Goal: Transaction & Acquisition: Purchase product/service

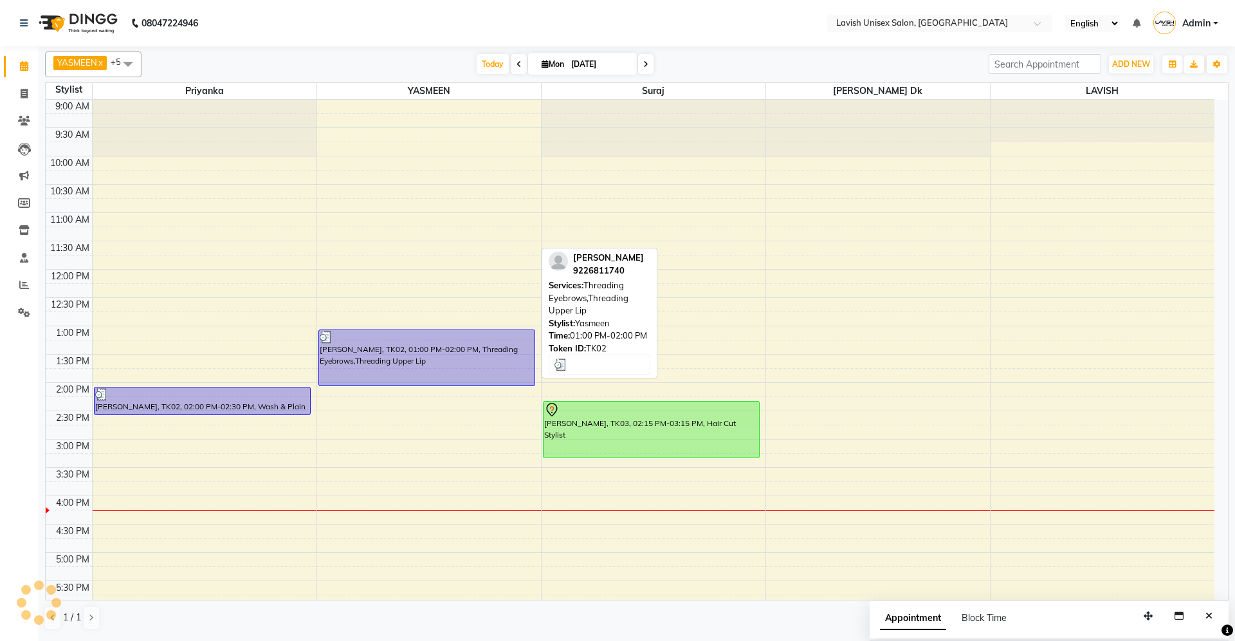
scroll to position [133, 0]
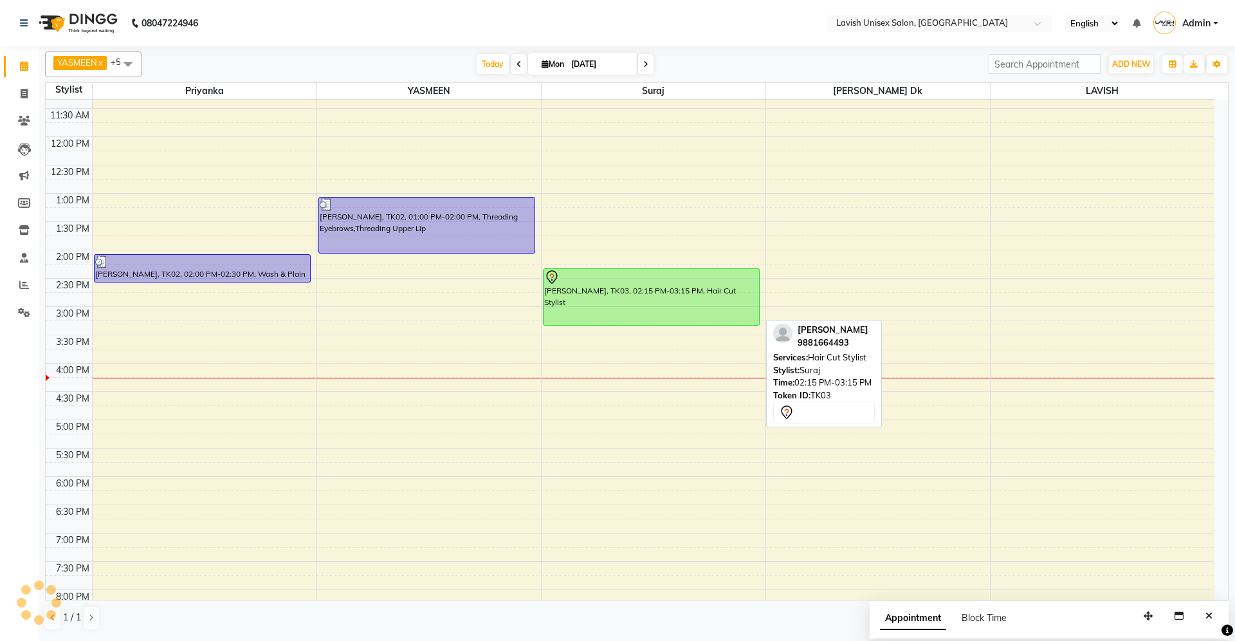
click at [637, 283] on div at bounding box center [651, 277] width 214 height 15
select select "7"
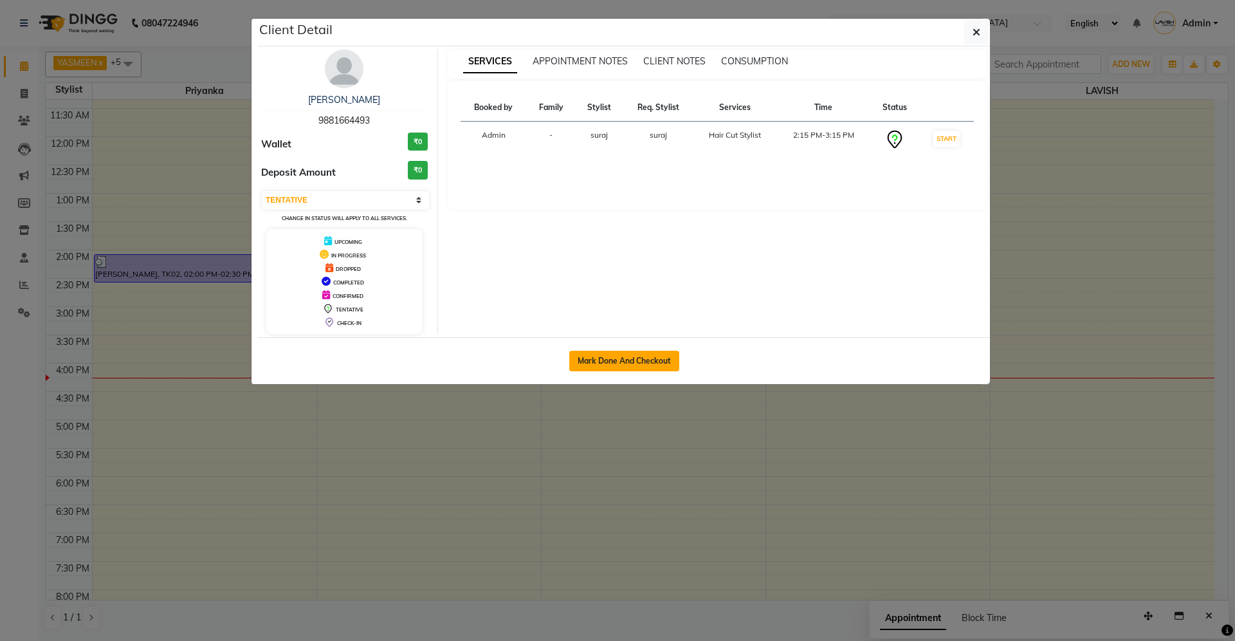
click at [634, 359] on button "Mark Done And Checkout" at bounding box center [624, 361] width 110 height 21
select select "service"
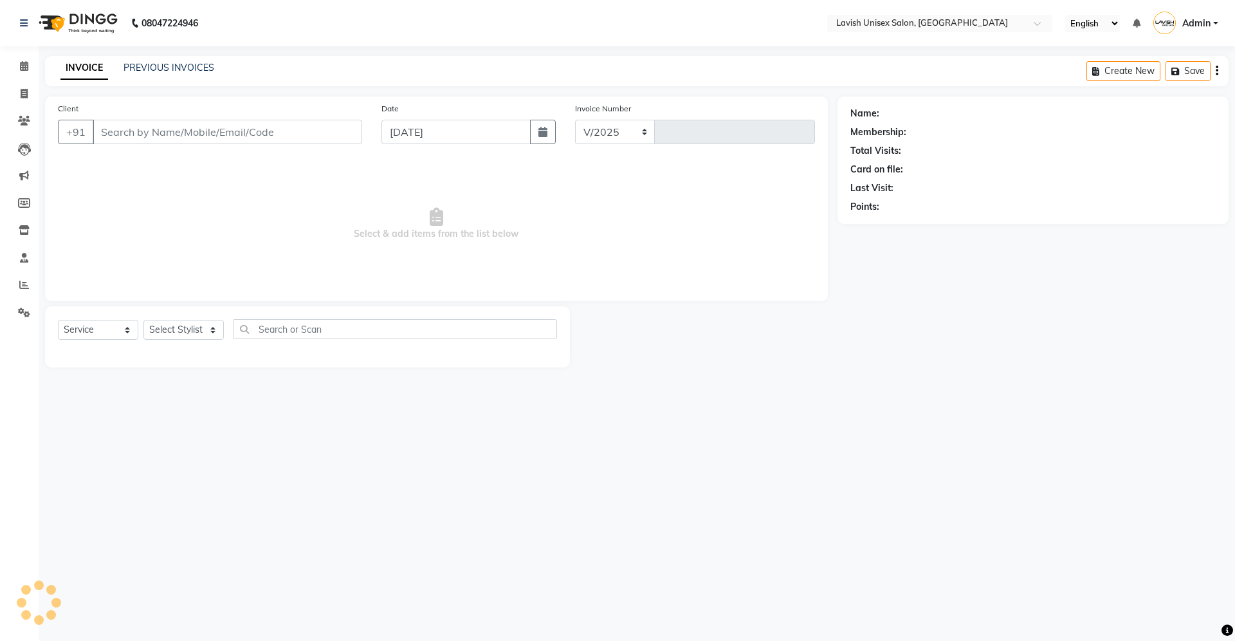
select select "8"
type input "0554"
type input "9881664493"
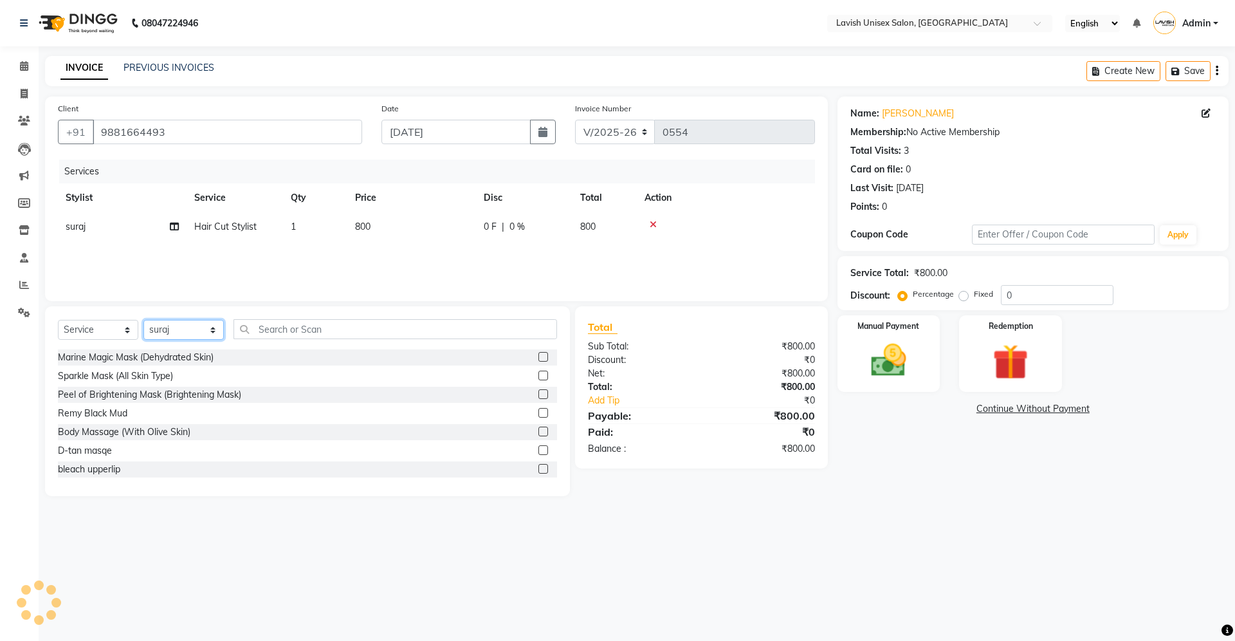
click at [183, 331] on select "Select Stylist [PERSON_NAME] Dk LAVISH priyanka suraj YASMEEN" at bounding box center [183, 330] width 80 height 20
select select "6248"
click at [143, 320] on select "Select Stylist [PERSON_NAME] Dk LAVISH priyanka suraj YASMEEN" at bounding box center [183, 330] width 80 height 20
click at [528, 229] on div "0 F | 0 %" at bounding box center [524, 227] width 81 height 14
select select "53556"
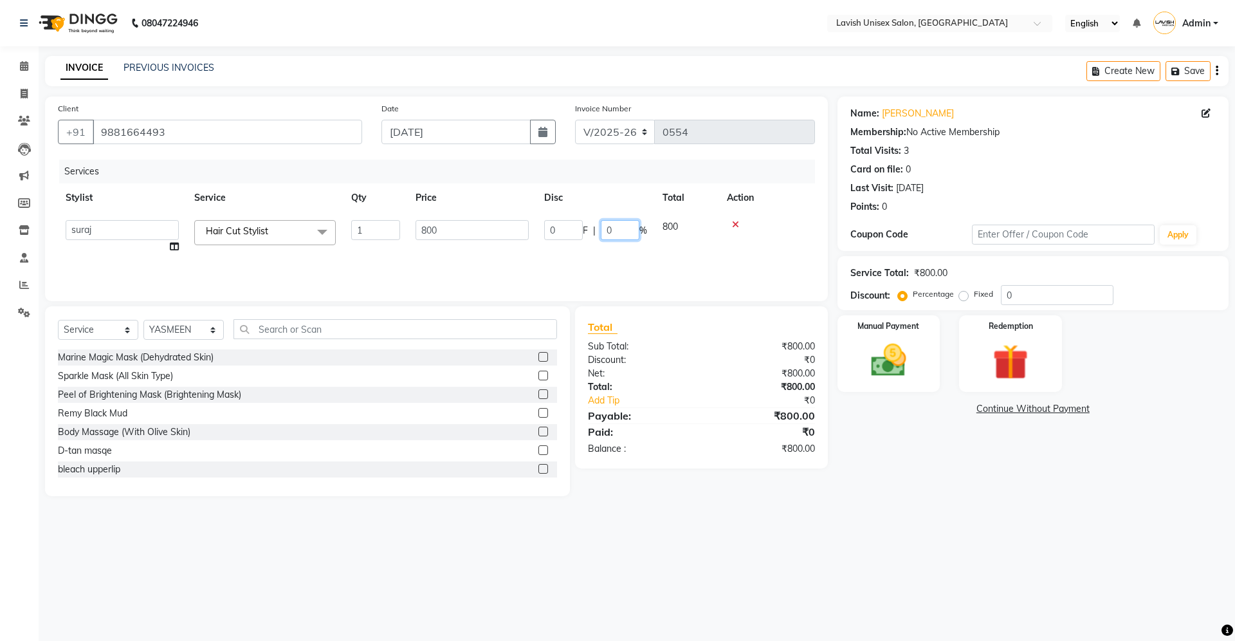
click at [628, 233] on input "0" at bounding box center [620, 230] width 39 height 20
type input "050"
click at [898, 428] on div "Name: [PERSON_NAME] Membership: No Active Membership Total Visits: 3 Card on fi…" at bounding box center [1038, 295] width 401 height 399
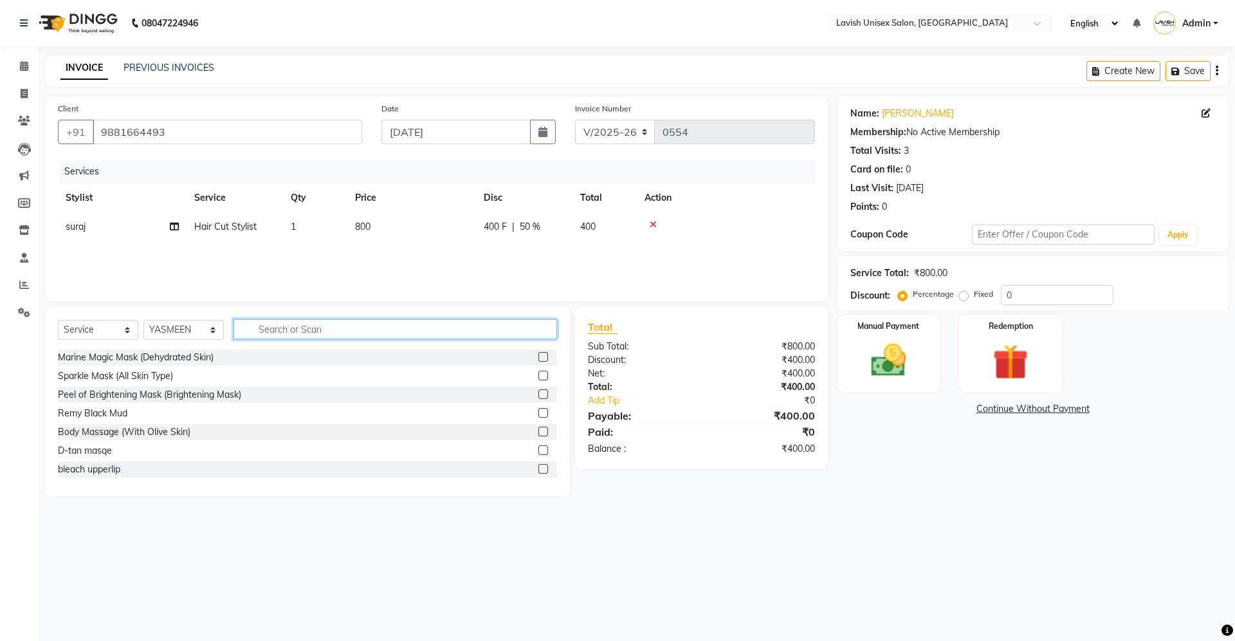
click at [366, 333] on input "text" at bounding box center [395, 329] width 324 height 20
type input "thre"
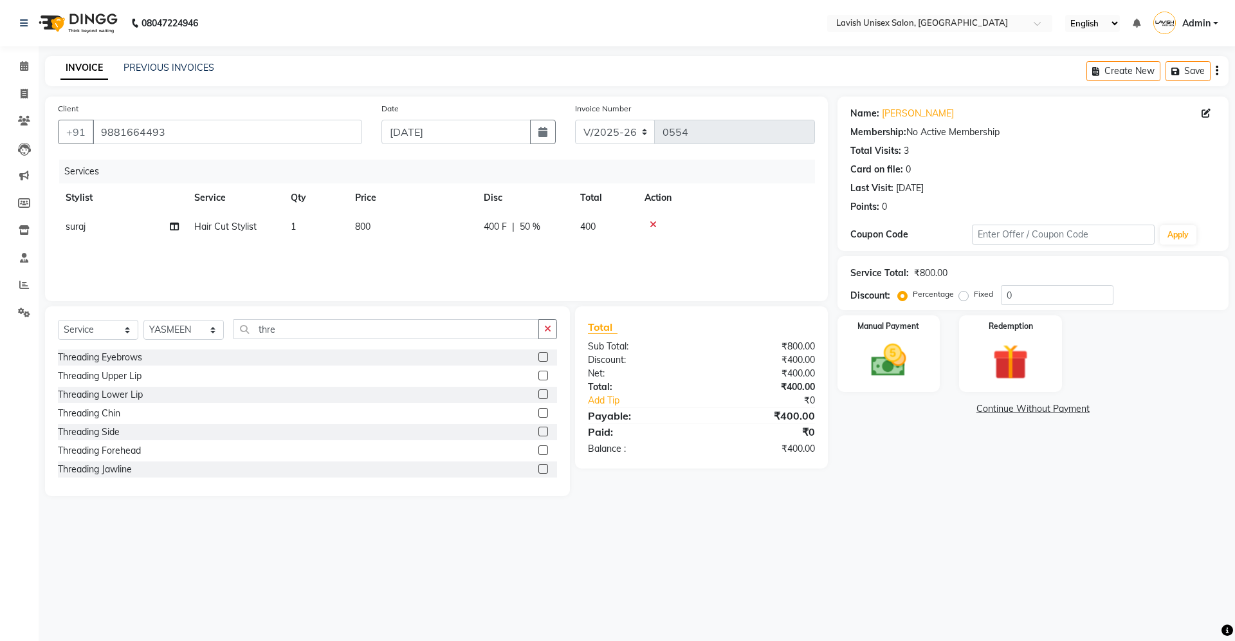
click at [538, 358] on label at bounding box center [543, 357] width 10 height 10
click at [538, 358] on input "checkbox" at bounding box center [542, 357] width 8 height 8
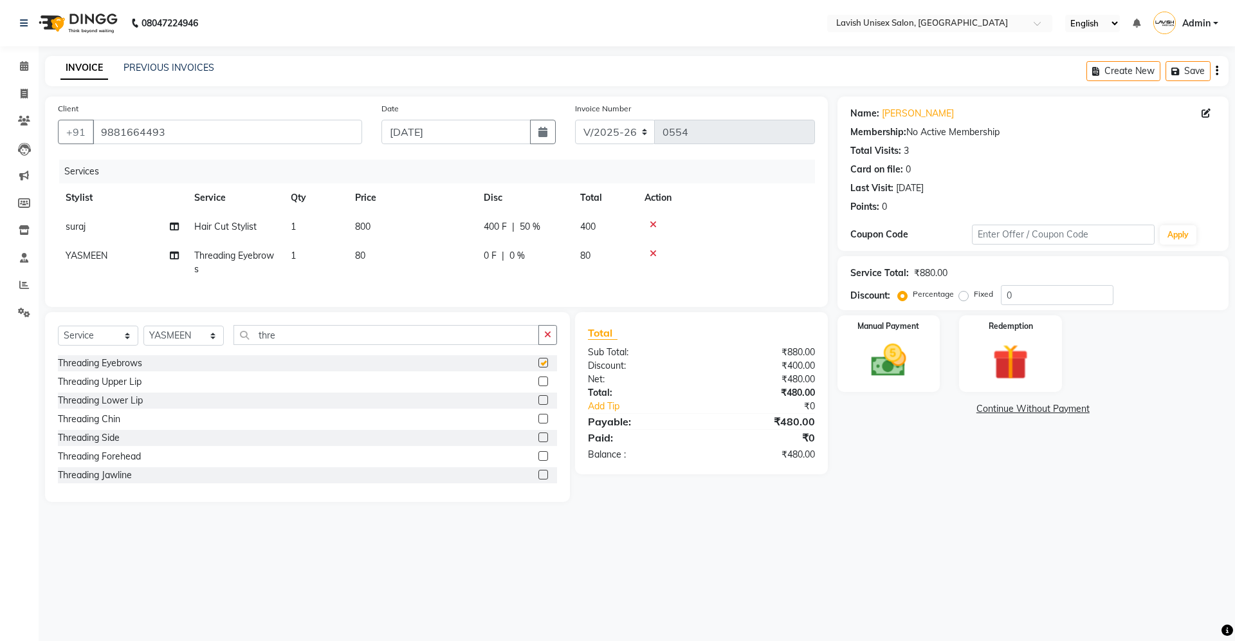
checkbox input "false"
click at [538, 386] on label at bounding box center [543, 381] width 10 height 10
click at [538, 386] on input "checkbox" at bounding box center [542, 382] width 8 height 8
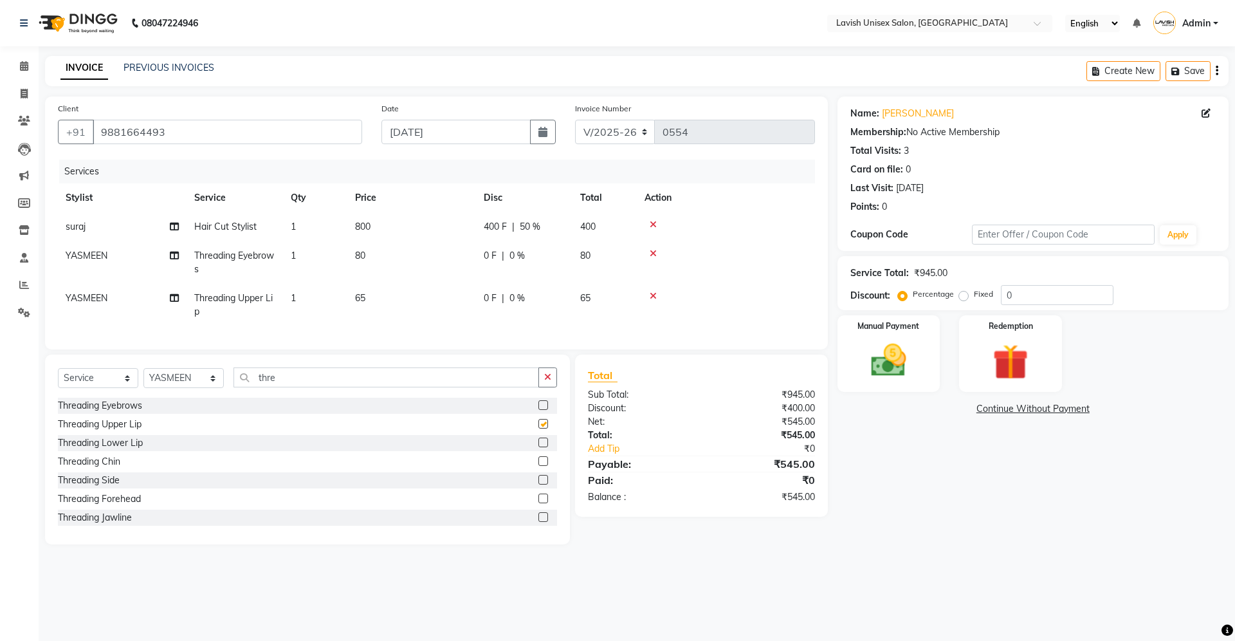
checkbox input "false"
click at [521, 255] on span "0 %" at bounding box center [516, 256] width 15 height 14
select select "6248"
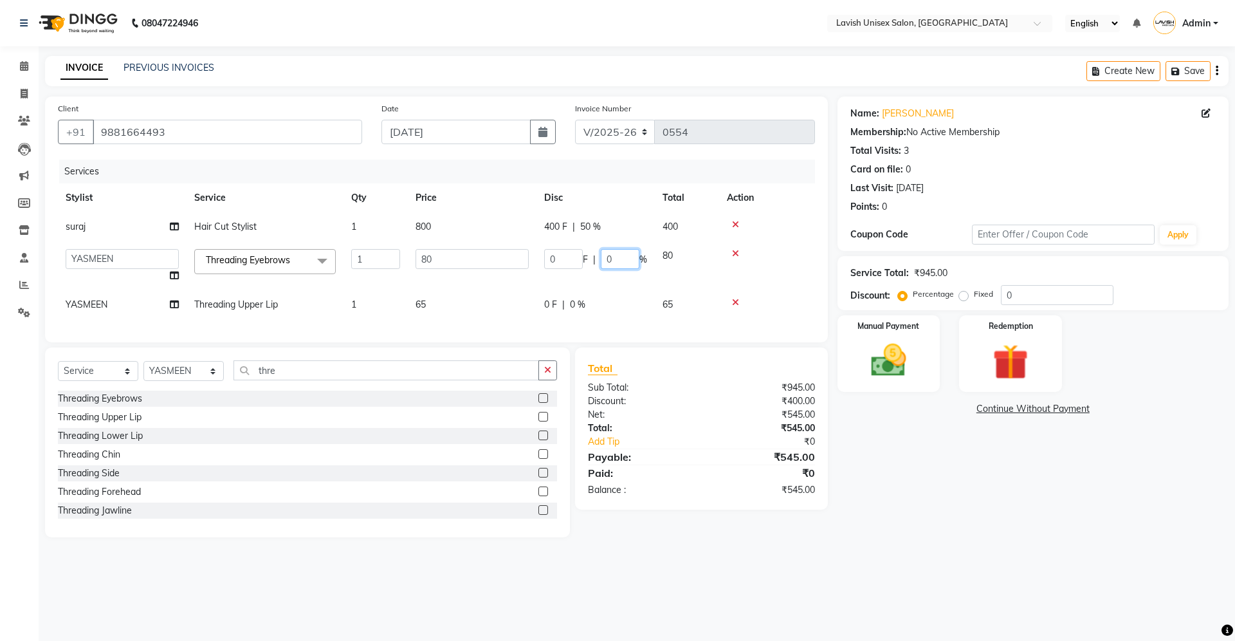
click at [618, 265] on input "0" at bounding box center [620, 259] width 39 height 20
type input "020"
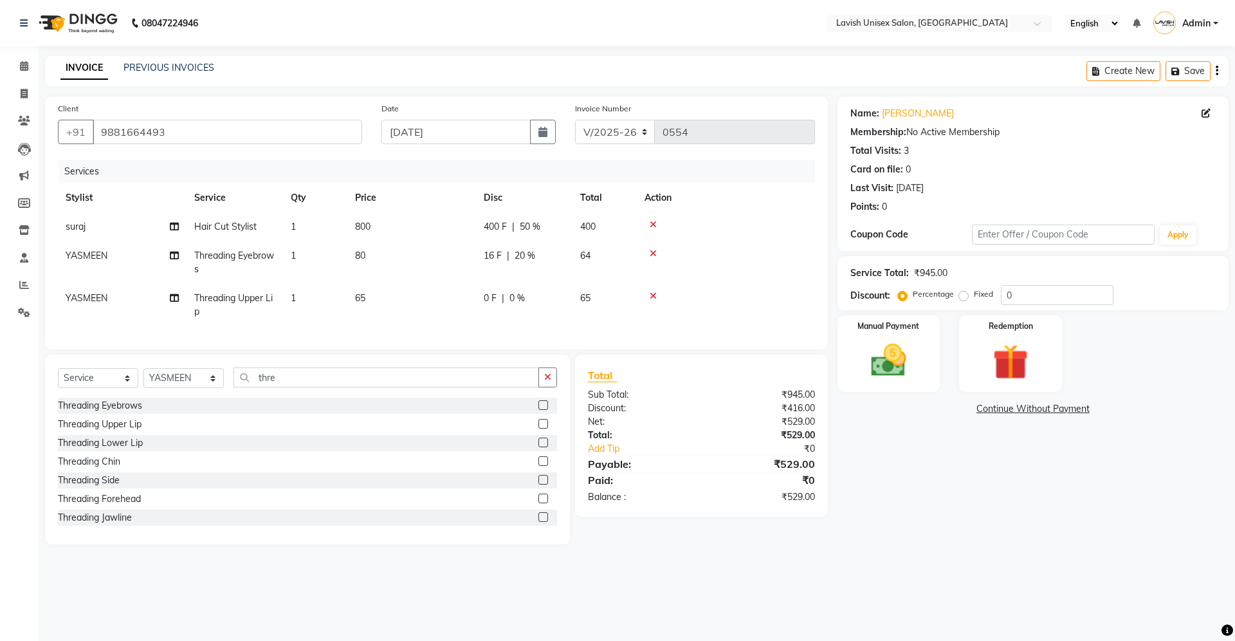
click at [872, 461] on div "Name: [PERSON_NAME] Membership: No Active Membership Total Visits: 3 Card on fi…" at bounding box center [1038, 320] width 401 height 448
click at [521, 296] on span "0 %" at bounding box center [516, 298] width 15 height 14
select select "6248"
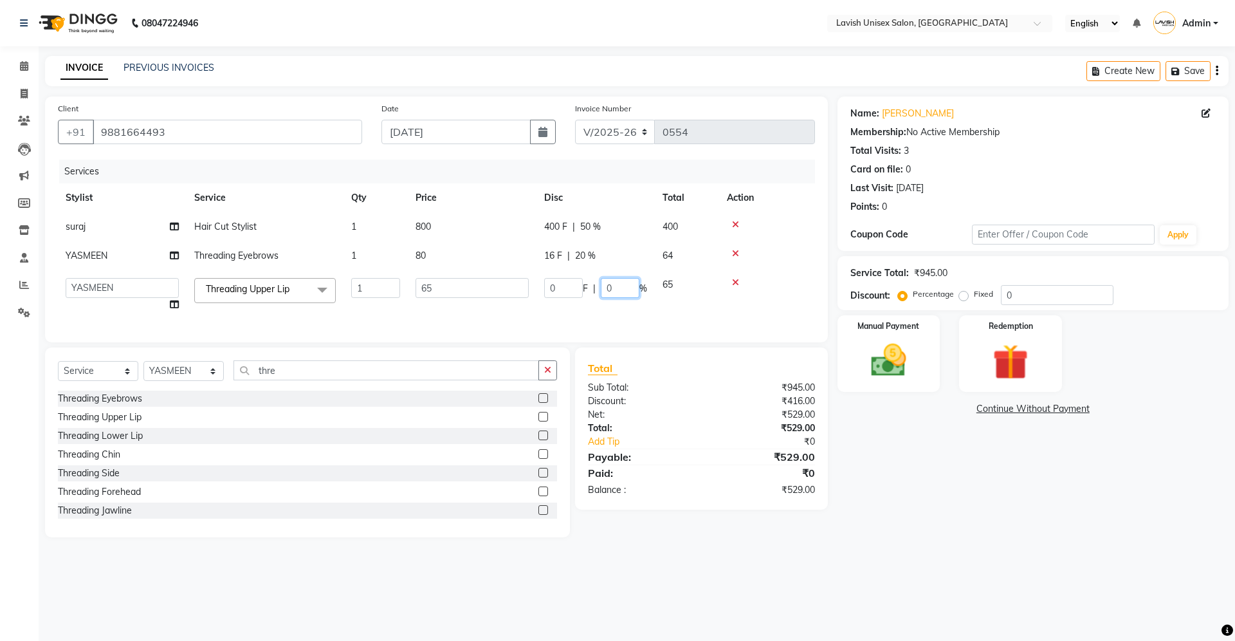
click at [612, 288] on input "0" at bounding box center [620, 288] width 39 height 20
type input "020"
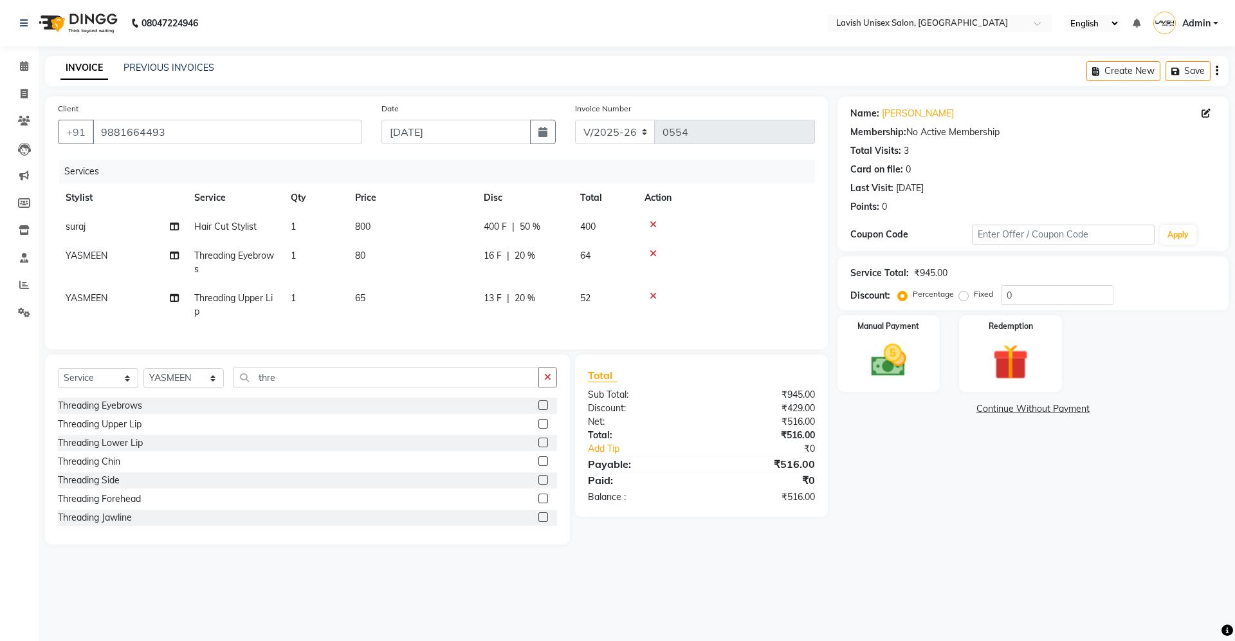
click at [917, 488] on div "Name: [PERSON_NAME] Membership: No Active Membership Total Visits: 3 Card on fi…" at bounding box center [1038, 320] width 401 height 448
click at [1091, 292] on input "0" at bounding box center [1057, 295] width 113 height 20
type input "050"
click at [525, 253] on span "50 %" at bounding box center [525, 256] width 21 height 14
select select "6248"
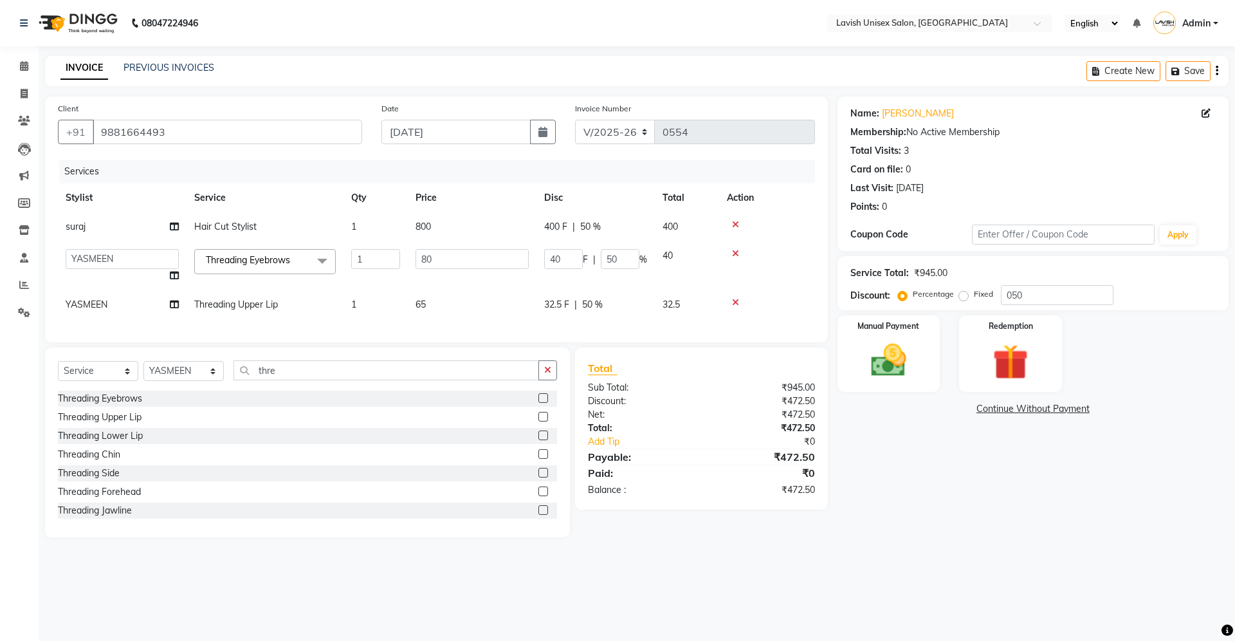
drag, startPoint x: 639, startPoint y: 258, endPoint x: 632, endPoint y: 261, distance: 7.8
click at [638, 261] on div "40 F | 50 %" at bounding box center [595, 259] width 103 height 20
click at [628, 261] on input "50" at bounding box center [620, 259] width 39 height 20
type input "5"
type input "20"
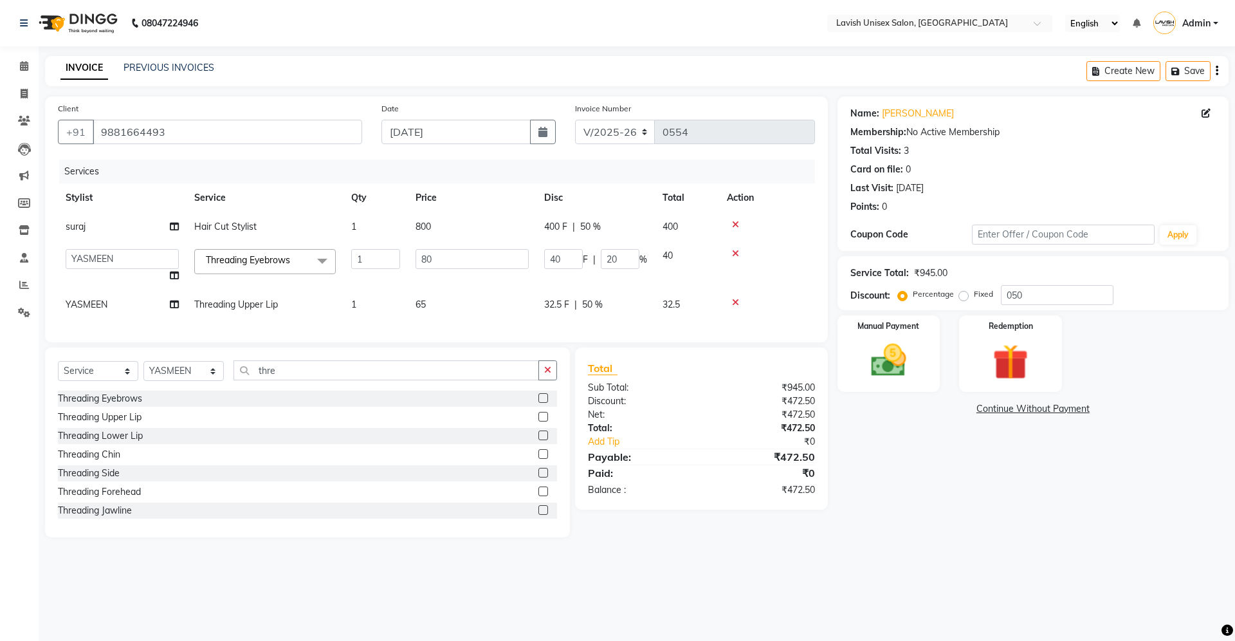
click at [925, 405] on link "Continue Without Payment" at bounding box center [1033, 409] width 386 height 14
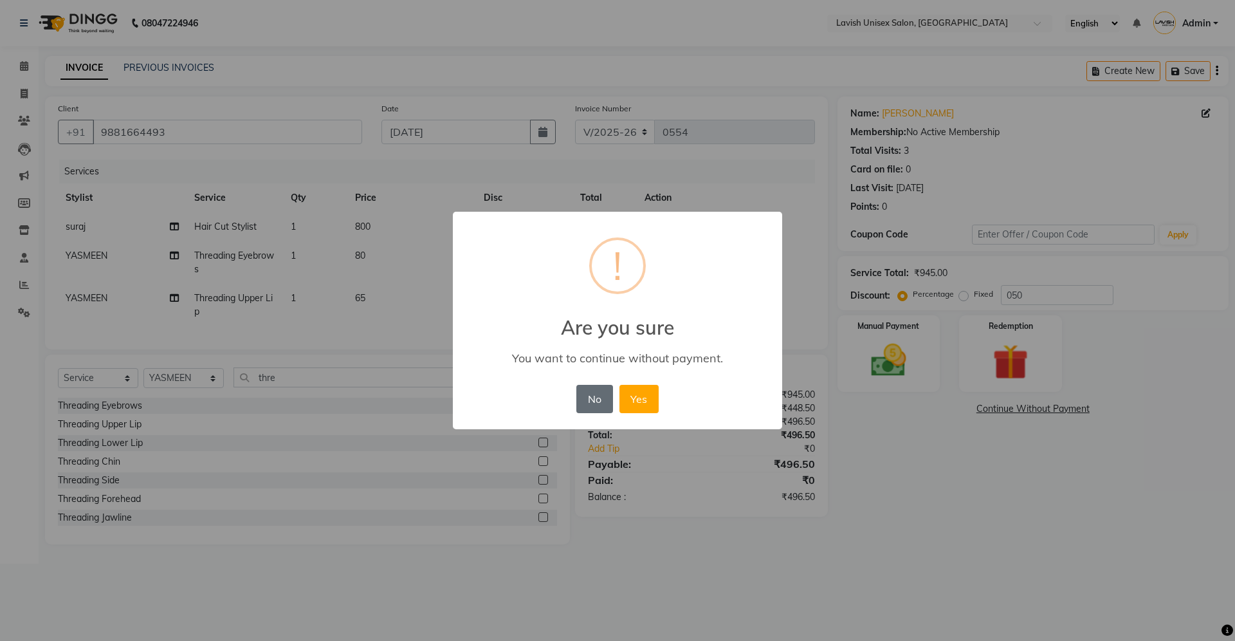
click at [600, 405] on button "No" at bounding box center [594, 399] width 36 height 28
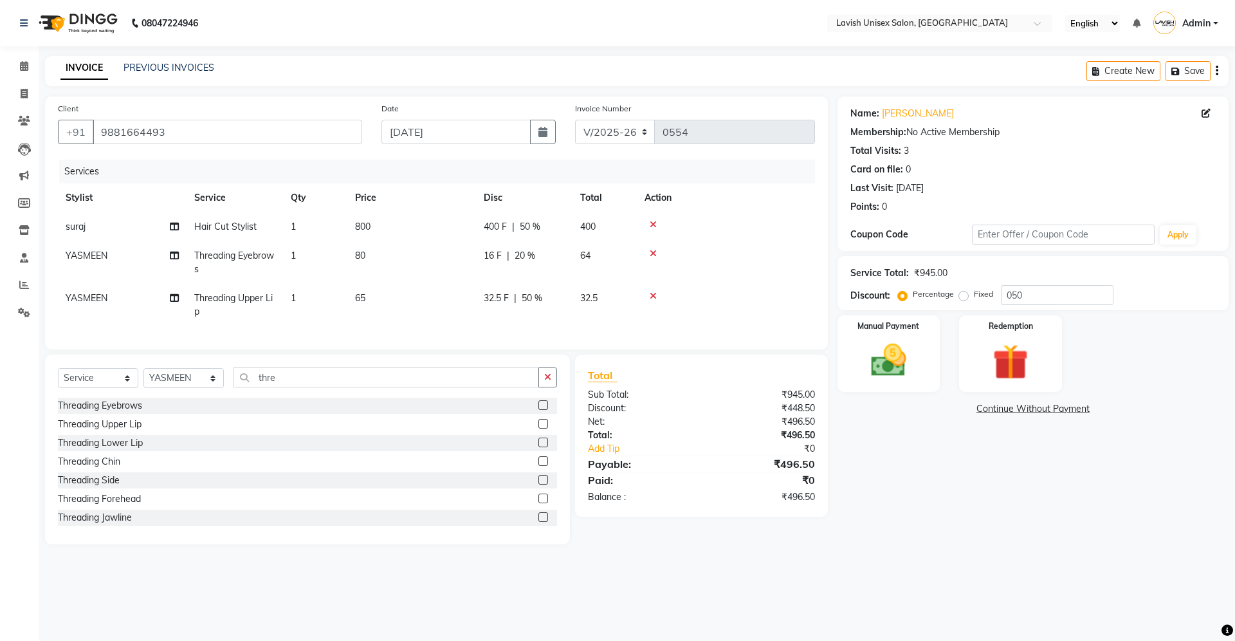
click at [541, 304] on span "50 %" at bounding box center [532, 298] width 21 height 14
select select "6248"
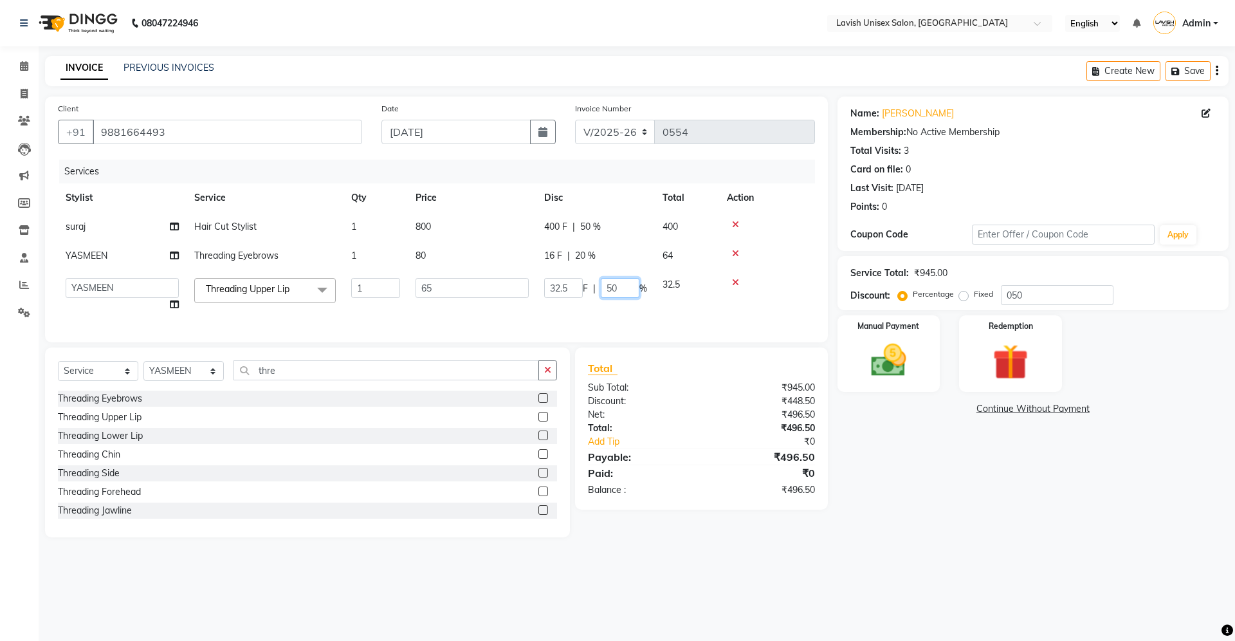
click at [618, 282] on input "50" at bounding box center [620, 288] width 39 height 20
type input "5"
type input "20"
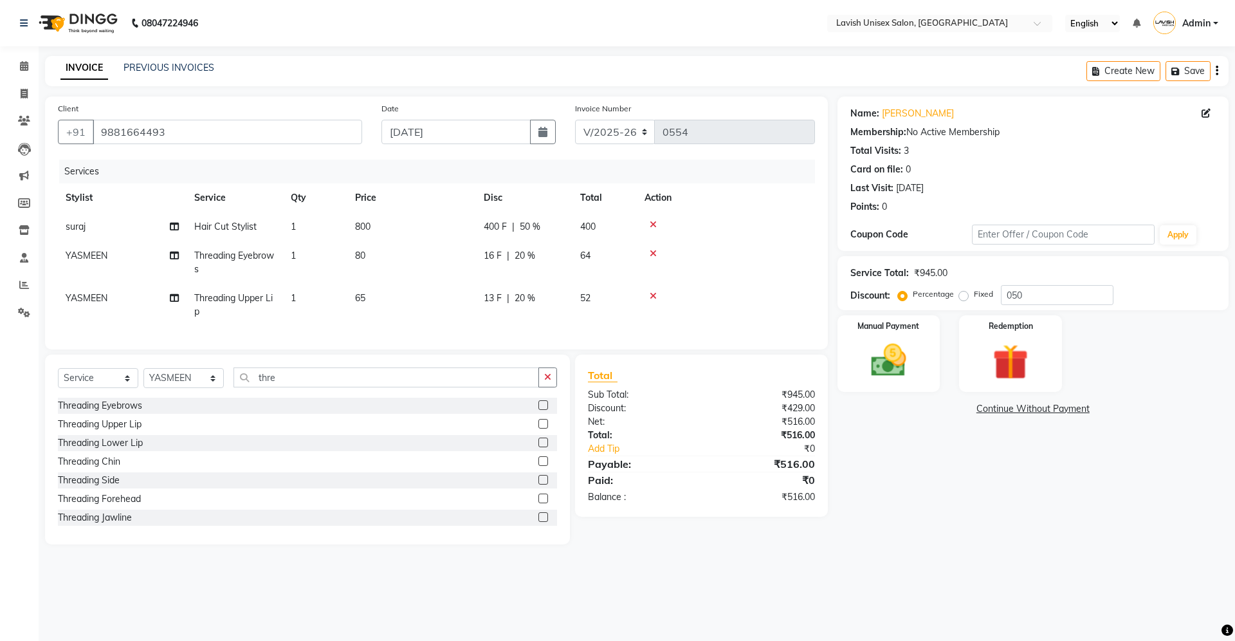
click at [885, 518] on div "Name: [PERSON_NAME] Membership: No Active Membership Total Visits: 3 Card on fi…" at bounding box center [1038, 320] width 401 height 448
click at [322, 386] on input "thre" at bounding box center [386, 377] width 306 height 20
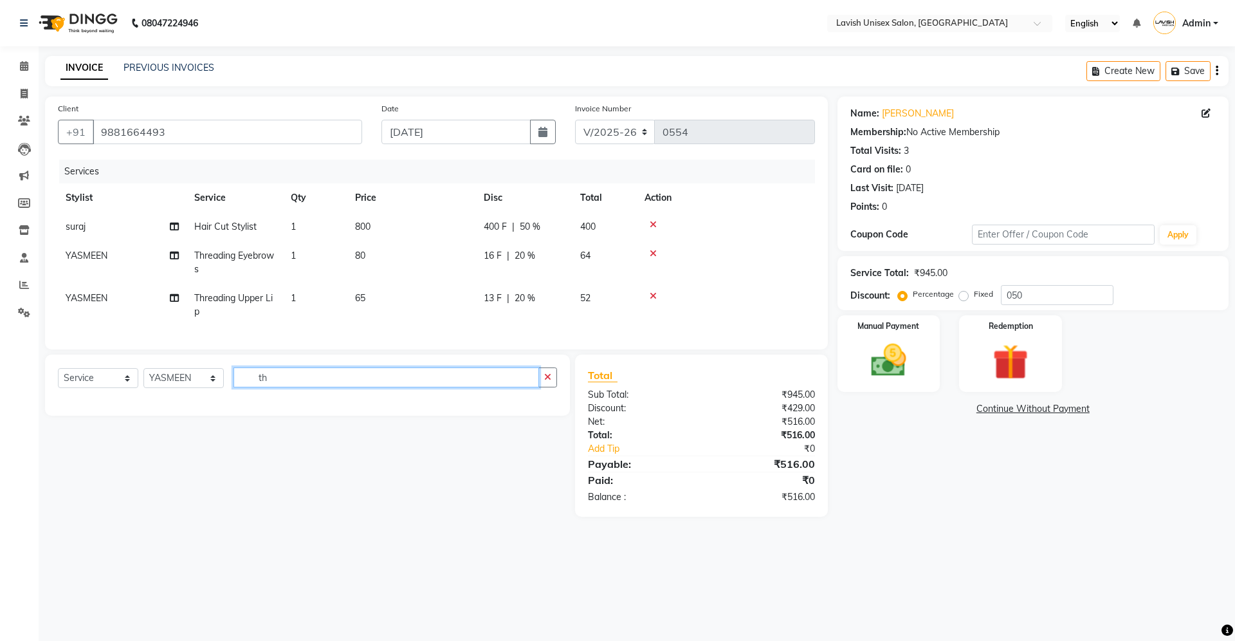
type input "t"
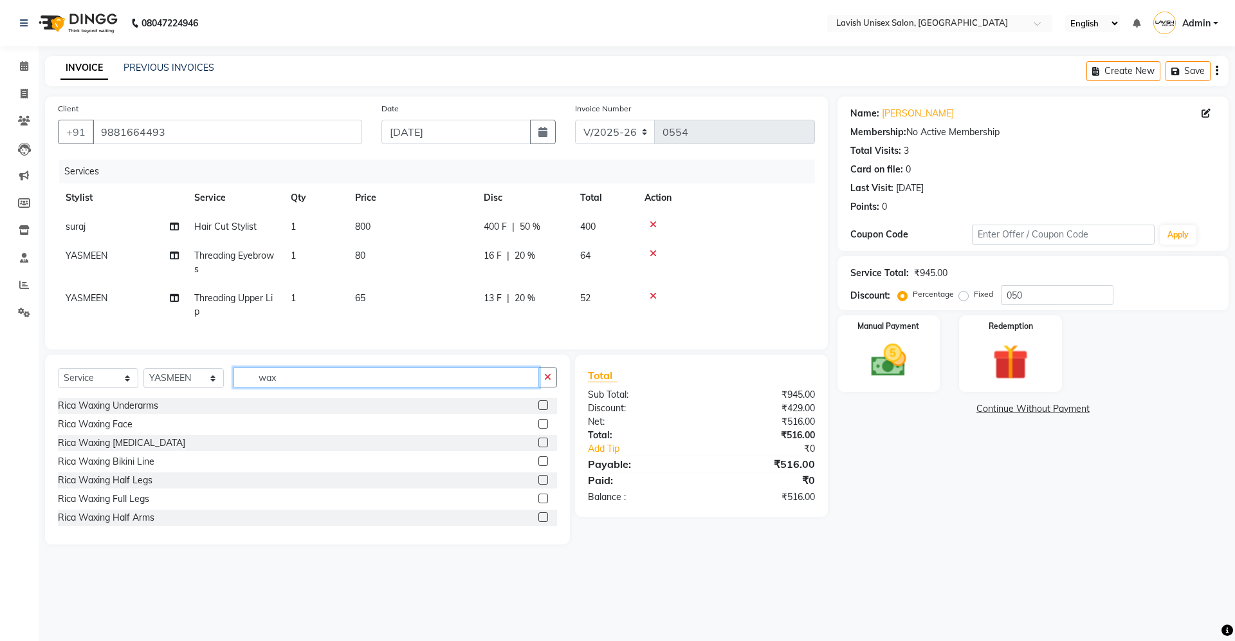
type input "wax"
click at [538, 410] on label at bounding box center [543, 405] width 10 height 10
click at [538, 410] on input "checkbox" at bounding box center [542, 405] width 8 height 8
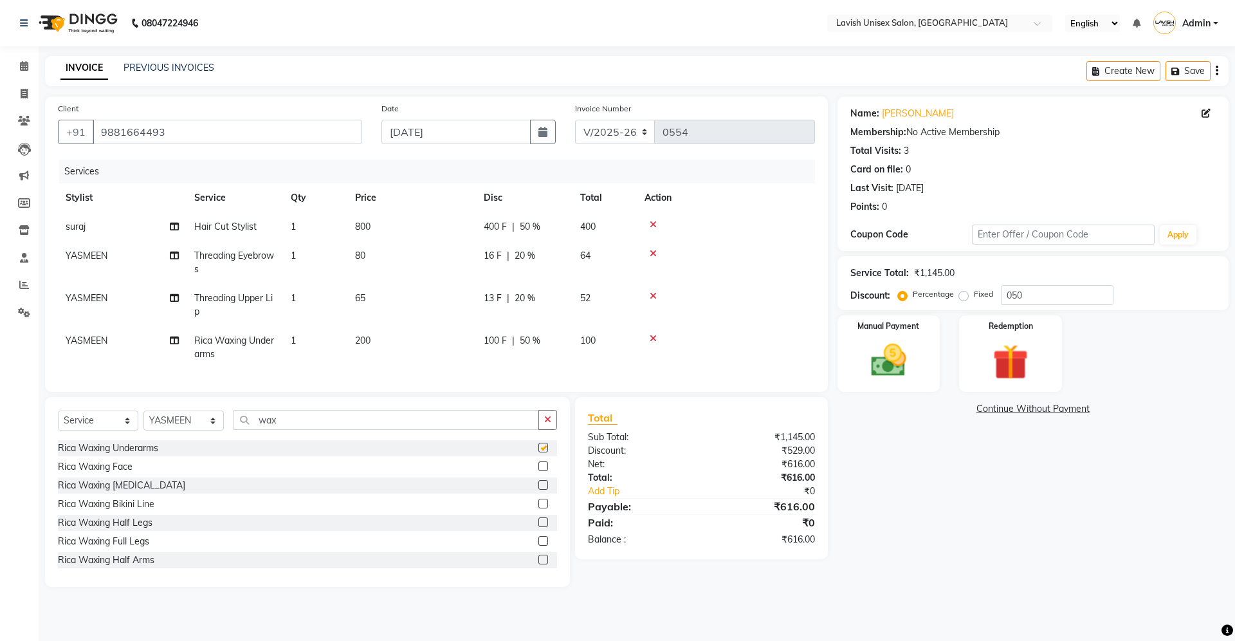
checkbox input "false"
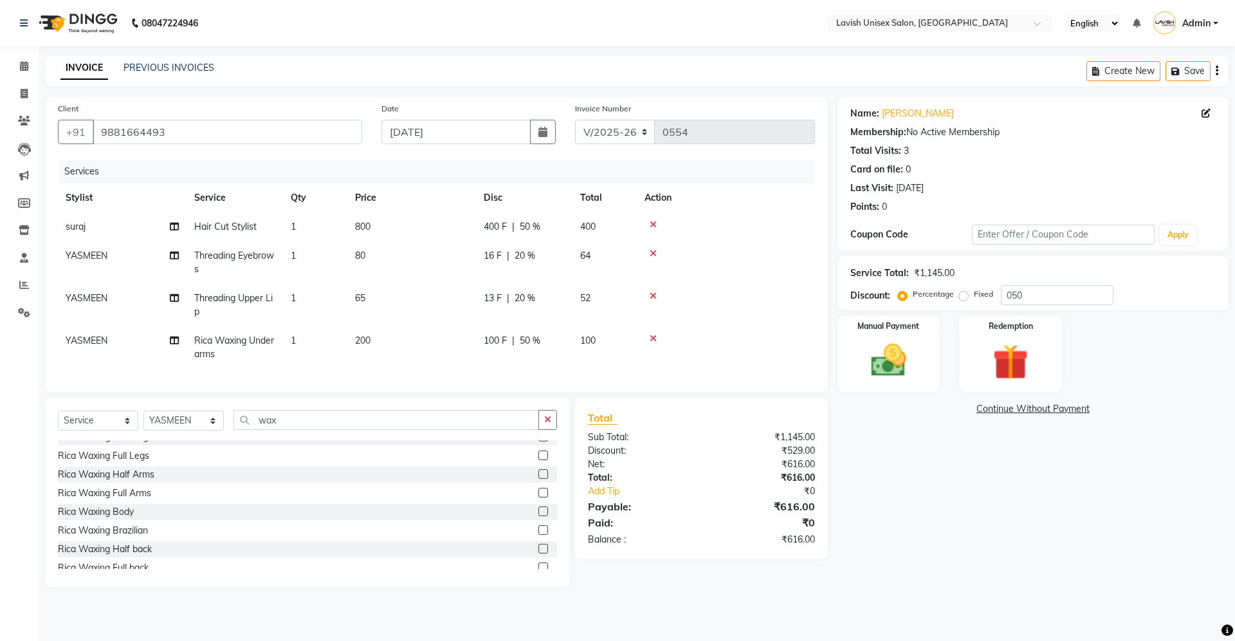
click at [538, 497] on label at bounding box center [543, 493] width 10 height 10
click at [538, 497] on input "checkbox" at bounding box center [542, 493] width 8 height 8
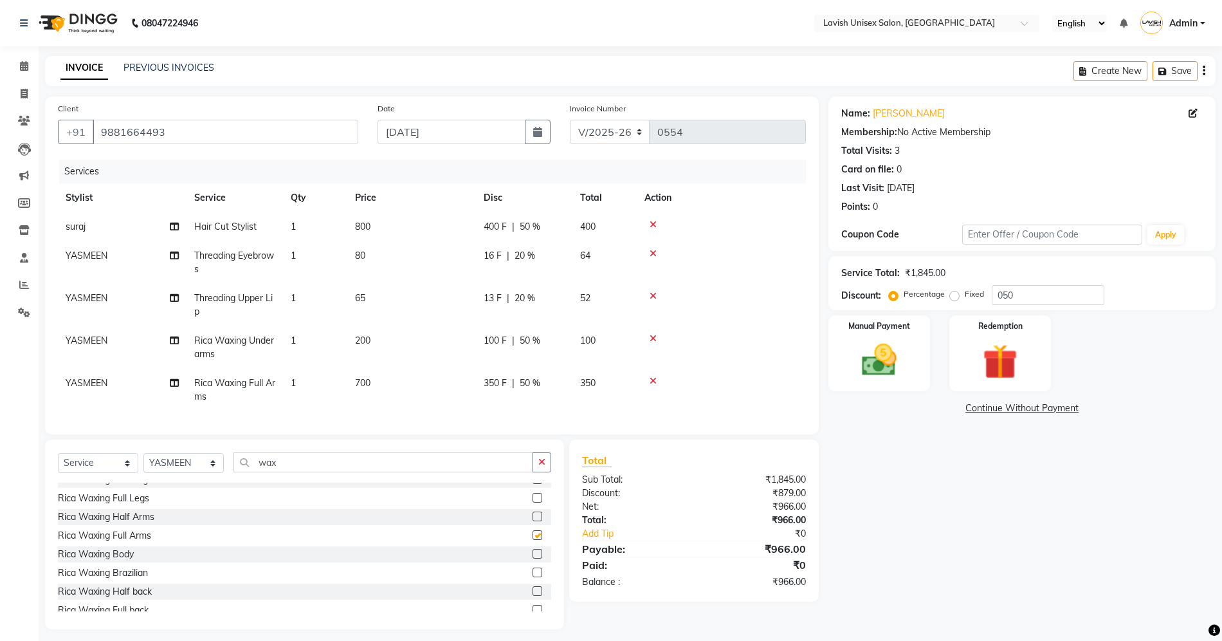
checkbox input "false"
click at [538, 345] on span "50 %" at bounding box center [530, 341] width 21 height 14
select select "6248"
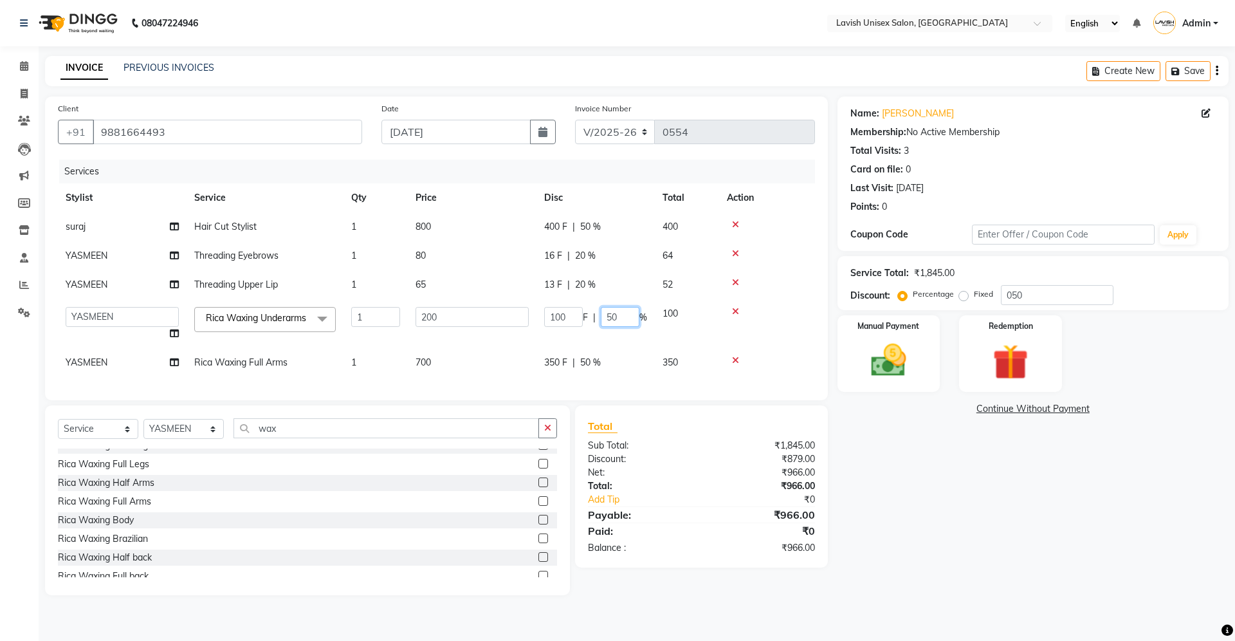
click at [620, 315] on input "50" at bounding box center [620, 317] width 39 height 20
type input "5"
type input "30"
click at [1033, 531] on div "Name: [PERSON_NAME] Membership: No Active Membership Total Visits: 3 Card on fi…" at bounding box center [1027, 345] width 397 height 499
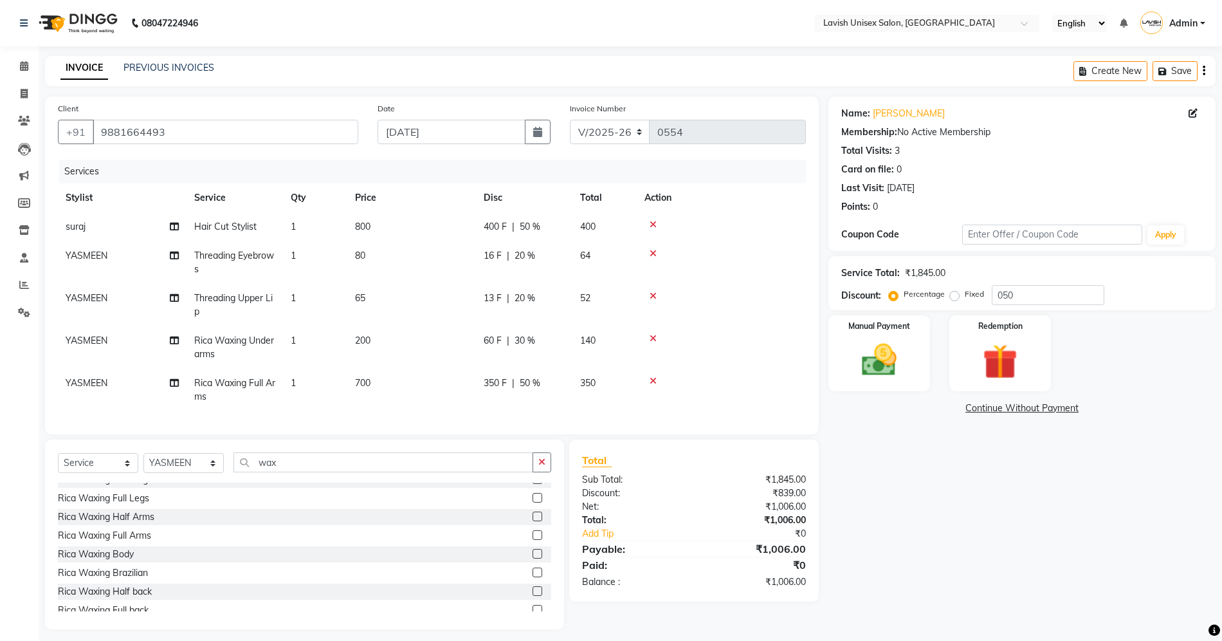
click at [535, 380] on span "50 %" at bounding box center [530, 383] width 21 height 14
select select "6248"
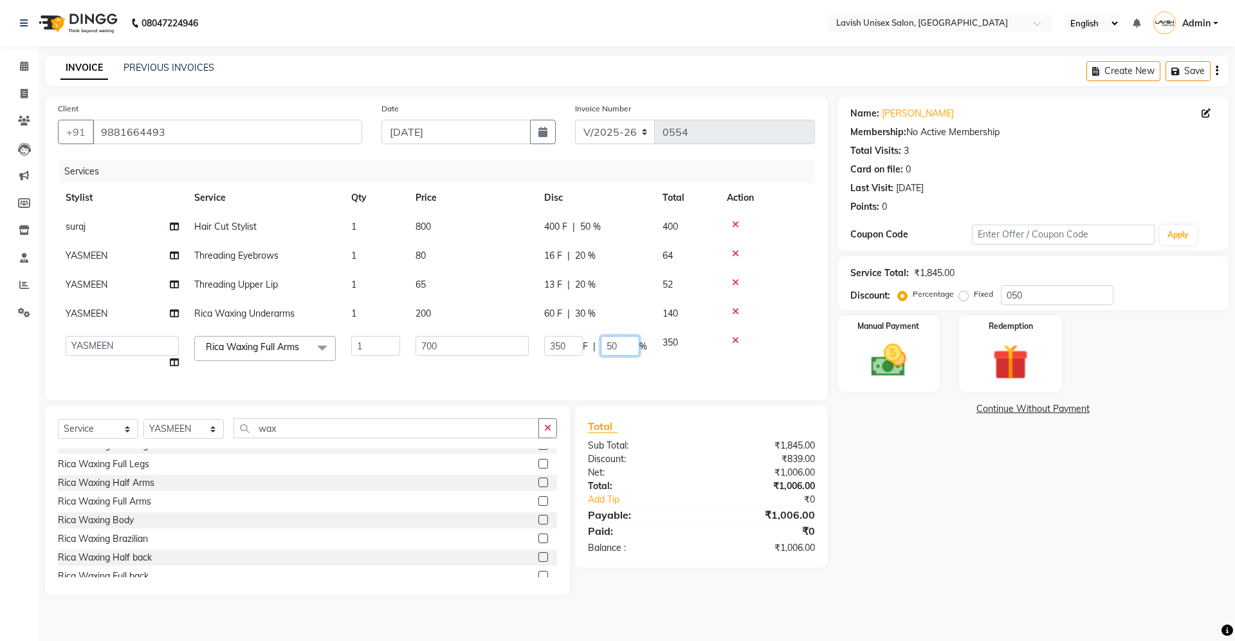
click at [621, 349] on input "50" at bounding box center [620, 346] width 39 height 20
type input "5"
type input "20"
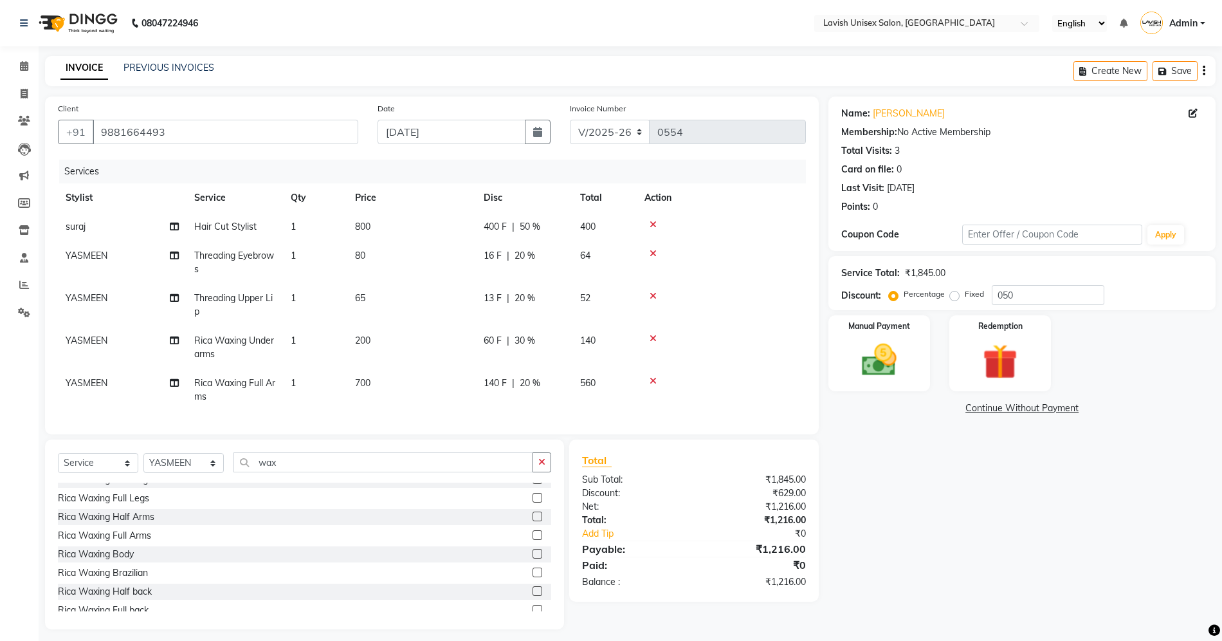
click at [890, 416] on div "Name: [PERSON_NAME] Membership: No Active Membership Total Visits: 3 Card on fi…" at bounding box center [1027, 362] width 397 height 533
click at [535, 369] on td "140 F | 20 %" at bounding box center [524, 390] width 96 height 42
select select "6248"
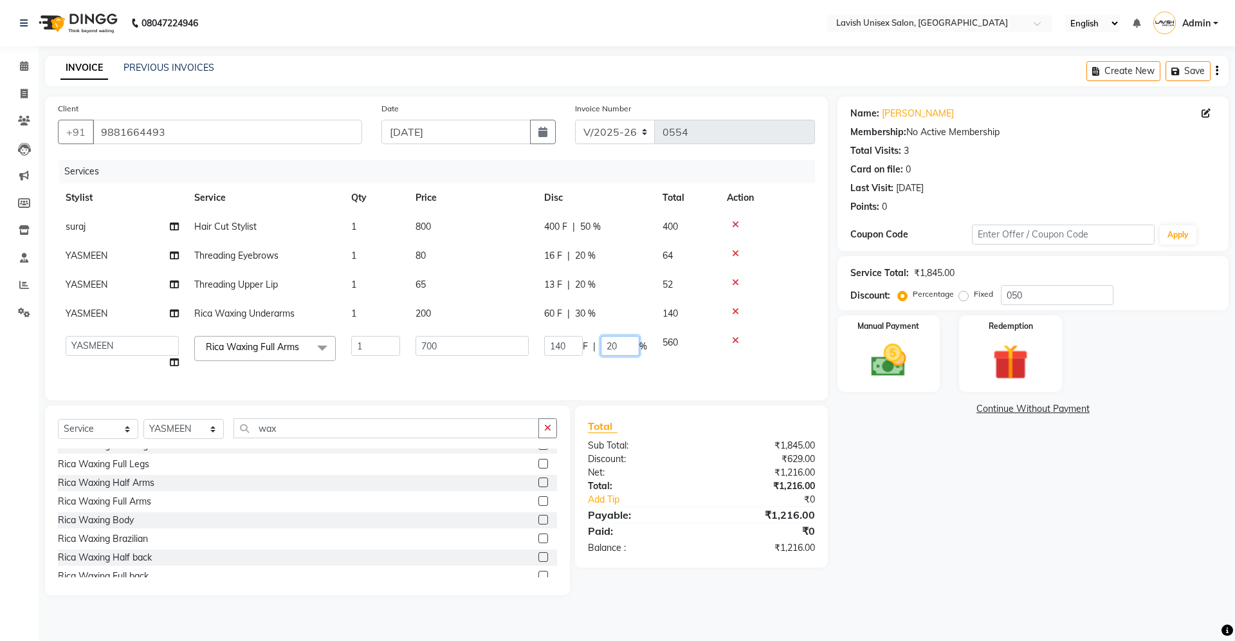
click at [614, 343] on input "20" at bounding box center [620, 346] width 39 height 20
type input "30"
click at [891, 569] on div "Name: [PERSON_NAME] Membership: No Active Membership Total Visits: 3 Card on fi…" at bounding box center [1027, 345] width 397 height 499
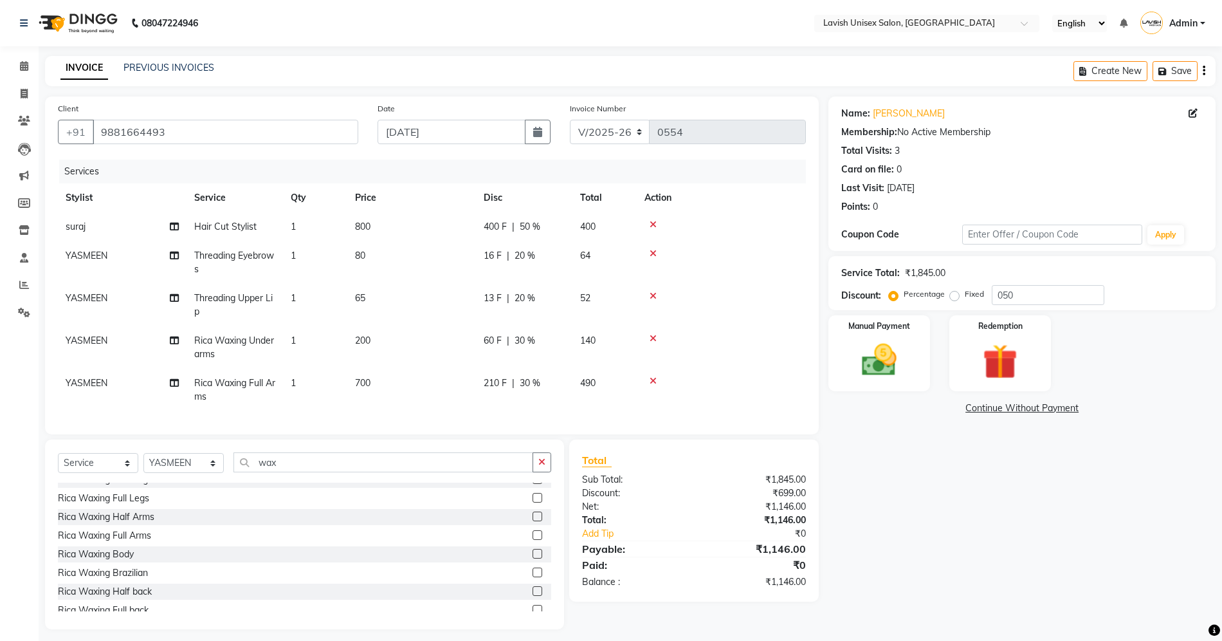
click at [533, 381] on span "30 %" at bounding box center [530, 383] width 21 height 14
select select "6248"
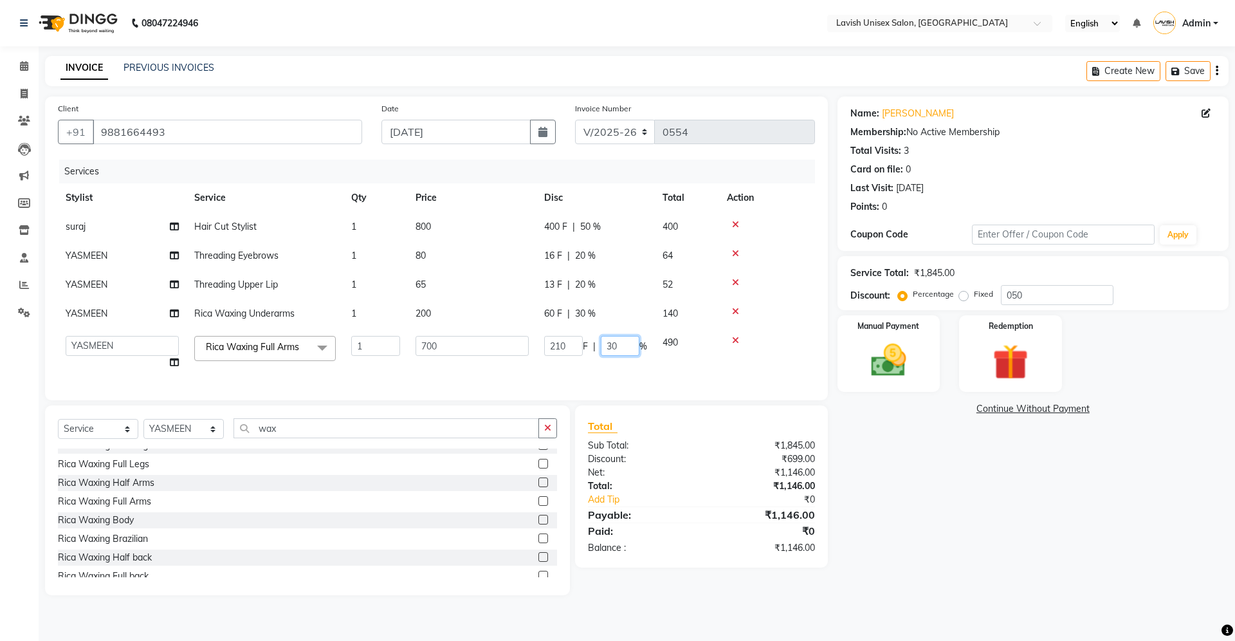
click at [611, 343] on input "30" at bounding box center [620, 346] width 39 height 20
click at [621, 351] on input "50" at bounding box center [620, 346] width 39 height 20
type input "5"
type input "35"
click at [912, 515] on div "Name: [PERSON_NAME] Membership: No Active Membership Total Visits: 3 Card on fi…" at bounding box center [1027, 345] width 397 height 499
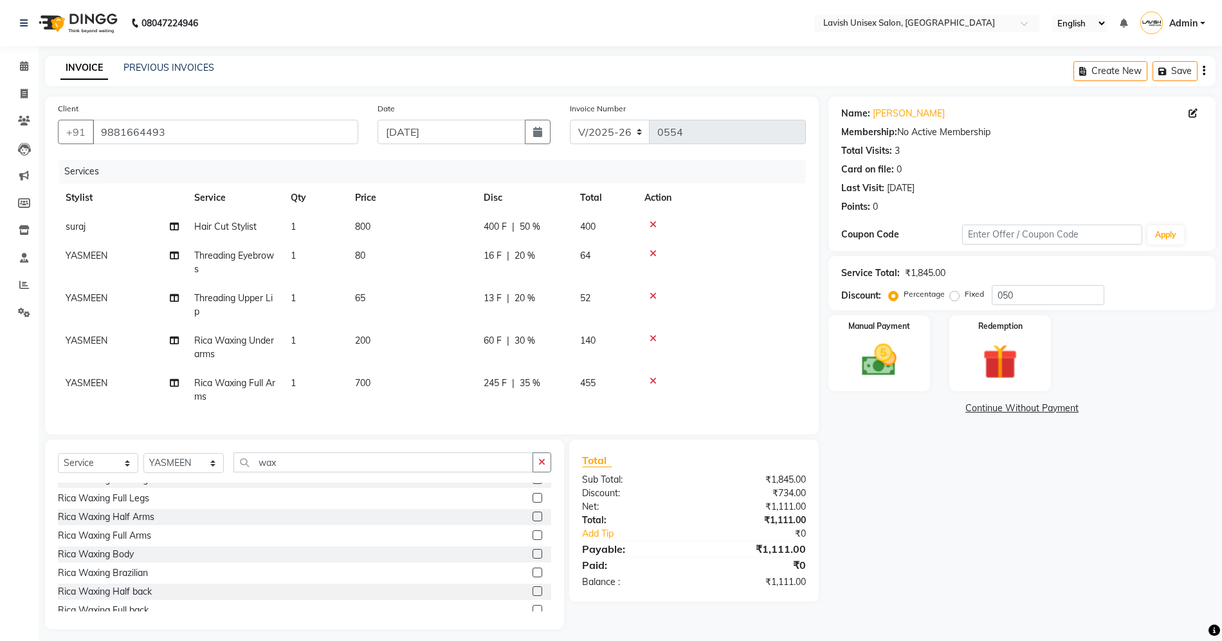
scroll to position [21, 0]
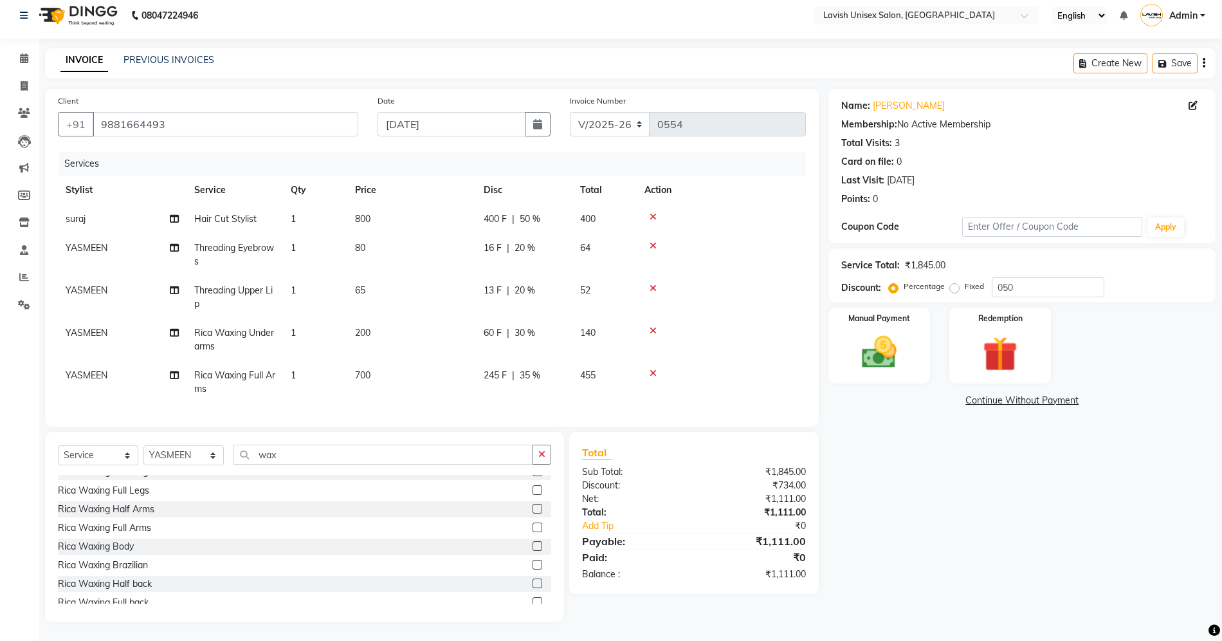
click at [535, 326] on span "30 %" at bounding box center [525, 333] width 21 height 14
select select "6248"
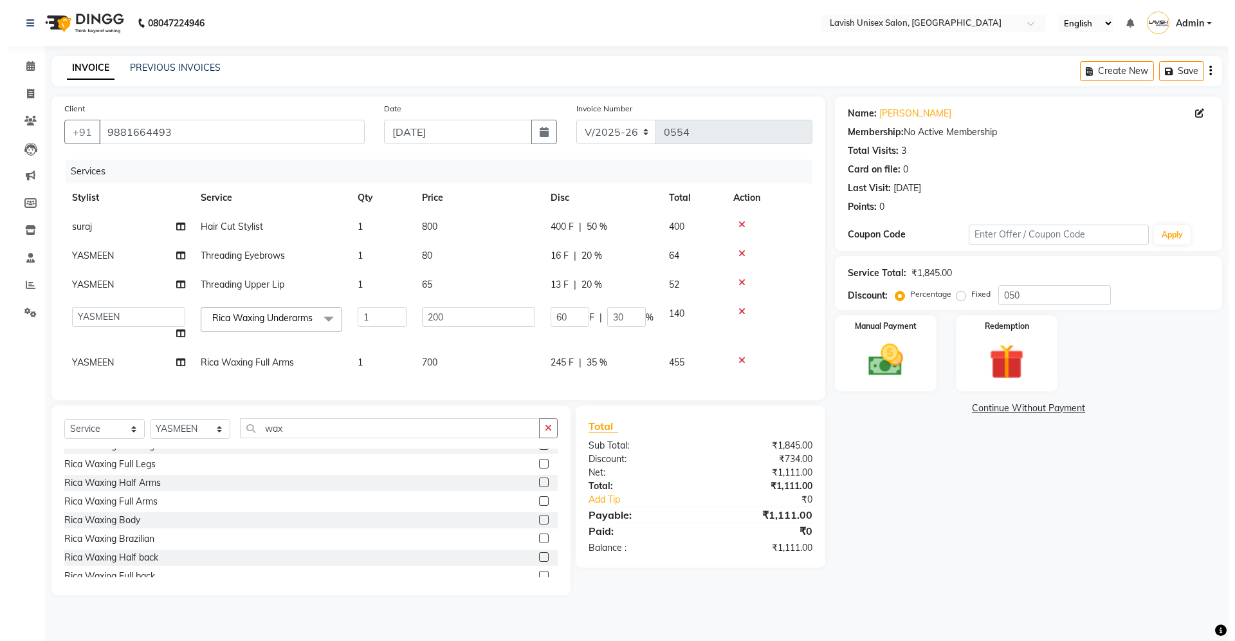
scroll to position [0, 0]
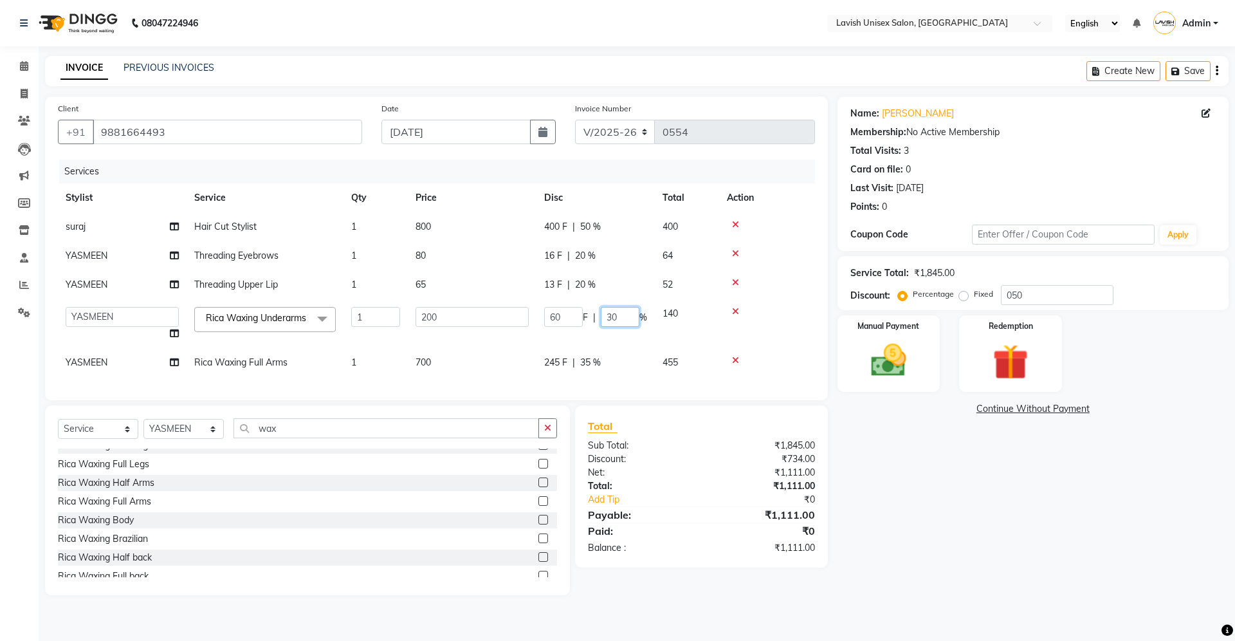
click at [620, 315] on input "30" at bounding box center [620, 317] width 39 height 20
type input "35"
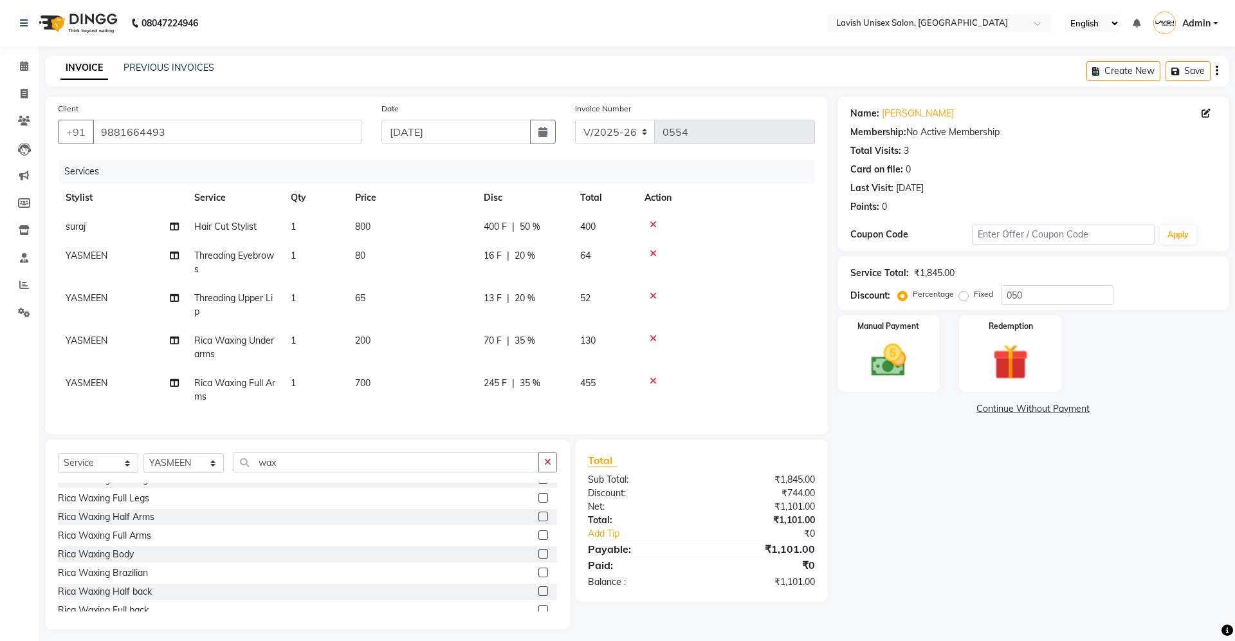
drag, startPoint x: 928, startPoint y: 497, endPoint x: 513, endPoint y: 399, distance: 426.3
click at [928, 495] on div "Name: [PERSON_NAME] Membership: No Active Membership Total Visits: 3 Card on fi…" at bounding box center [1038, 362] width 401 height 533
click at [533, 338] on span "35 %" at bounding box center [525, 341] width 21 height 14
select select "6248"
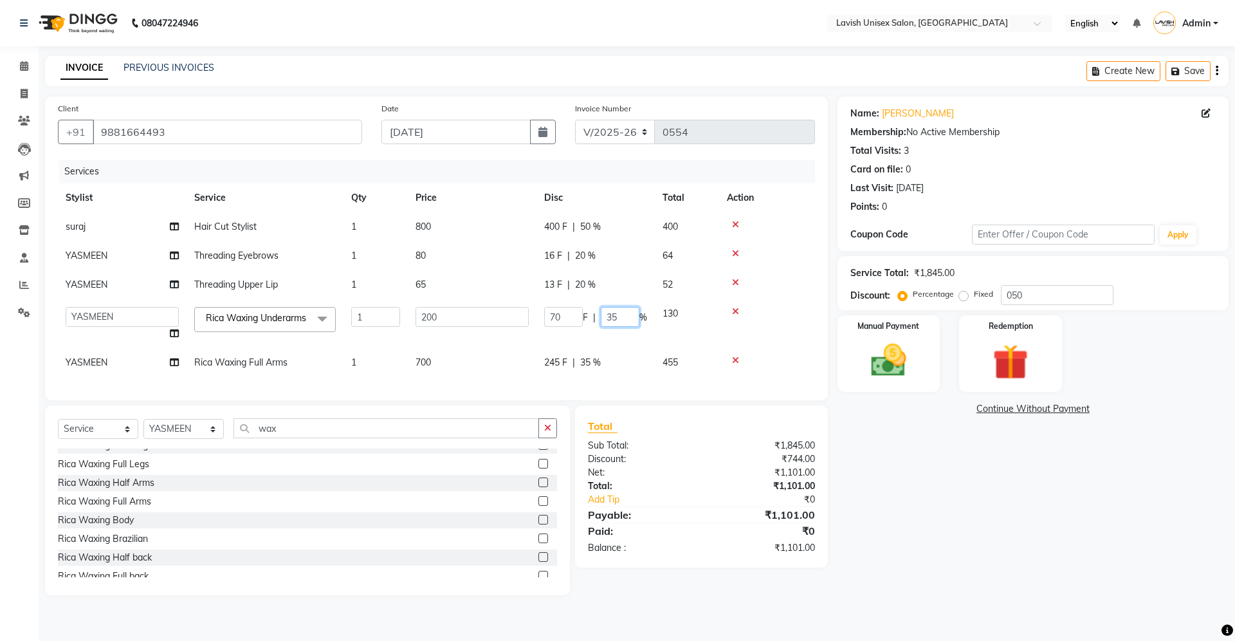
click at [623, 318] on input "35" at bounding box center [620, 317] width 39 height 20
type input "3"
type input "40"
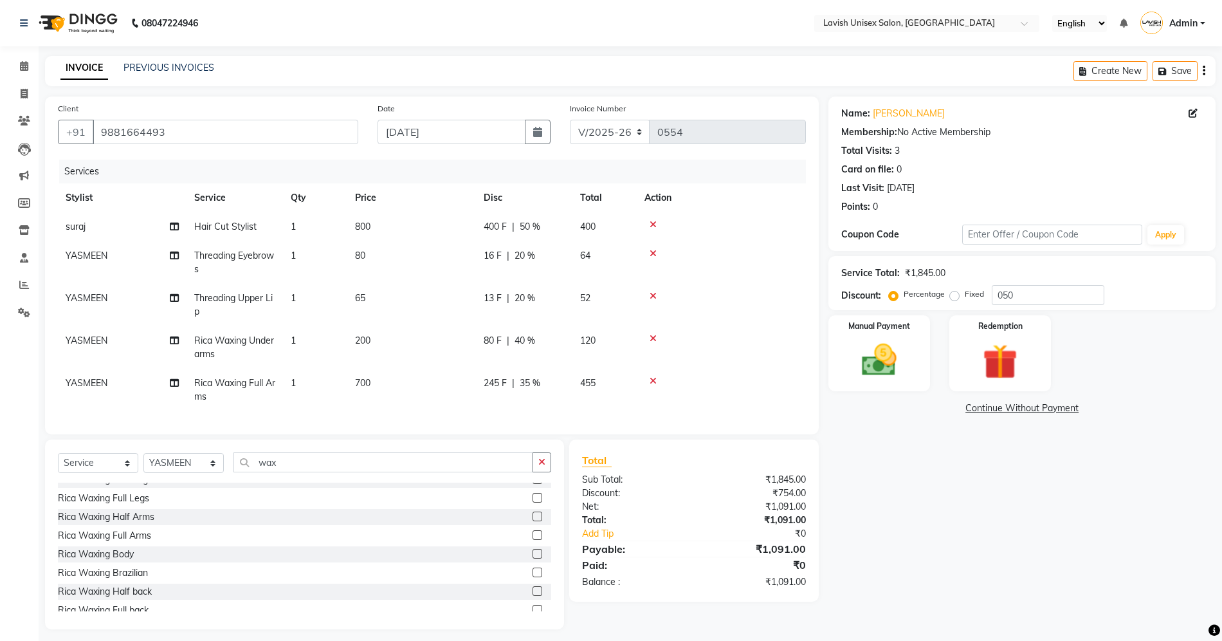
click at [928, 469] on div "Name: [PERSON_NAME] Membership: No Active Membership Total Visits: 3 Card on fi…" at bounding box center [1027, 362] width 397 height 533
click at [656, 337] on icon at bounding box center [653, 338] width 7 height 9
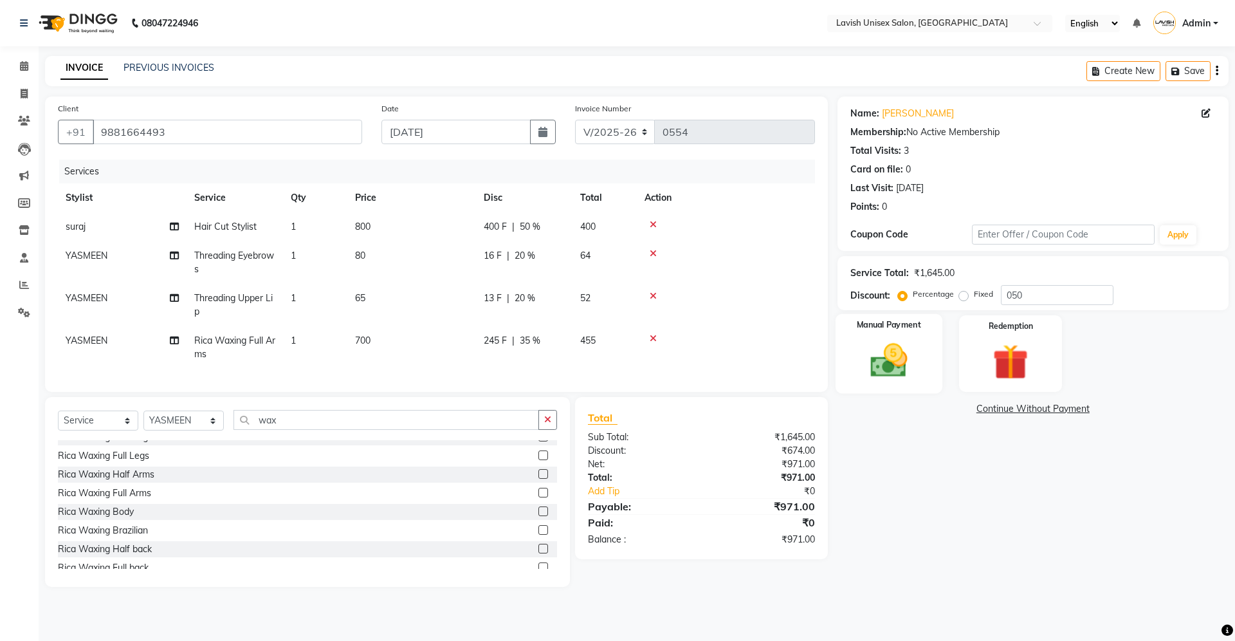
click at [886, 369] on img at bounding box center [889, 360] width 60 height 42
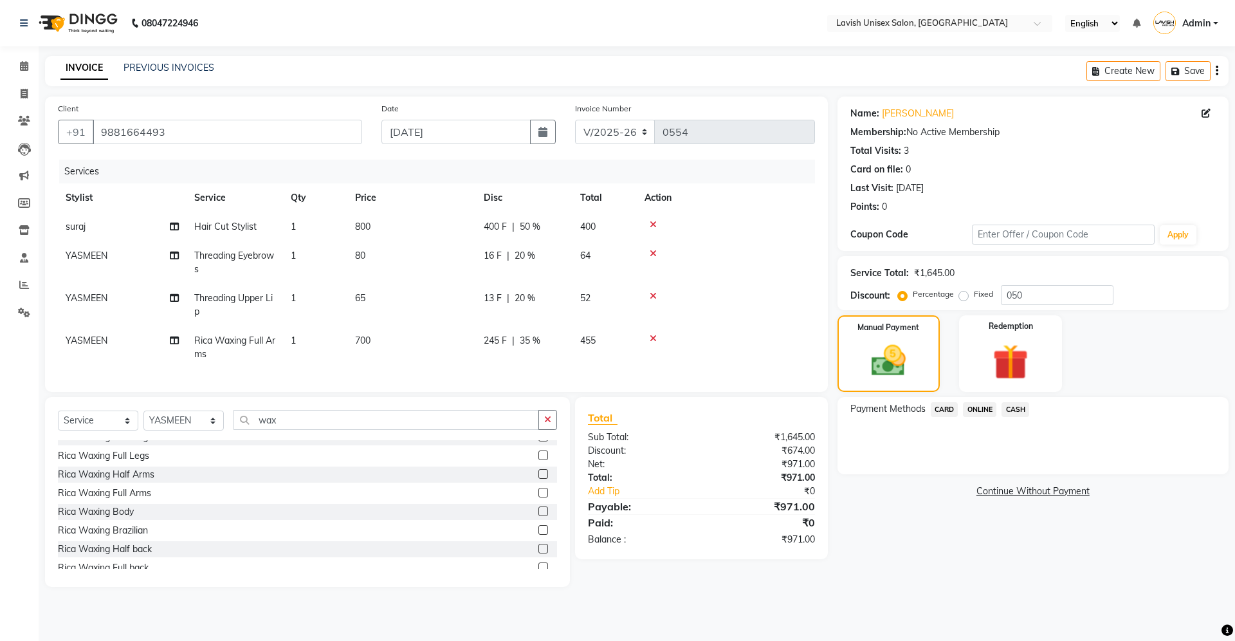
click at [976, 405] on span "ONLINE" at bounding box center [979, 409] width 33 height 15
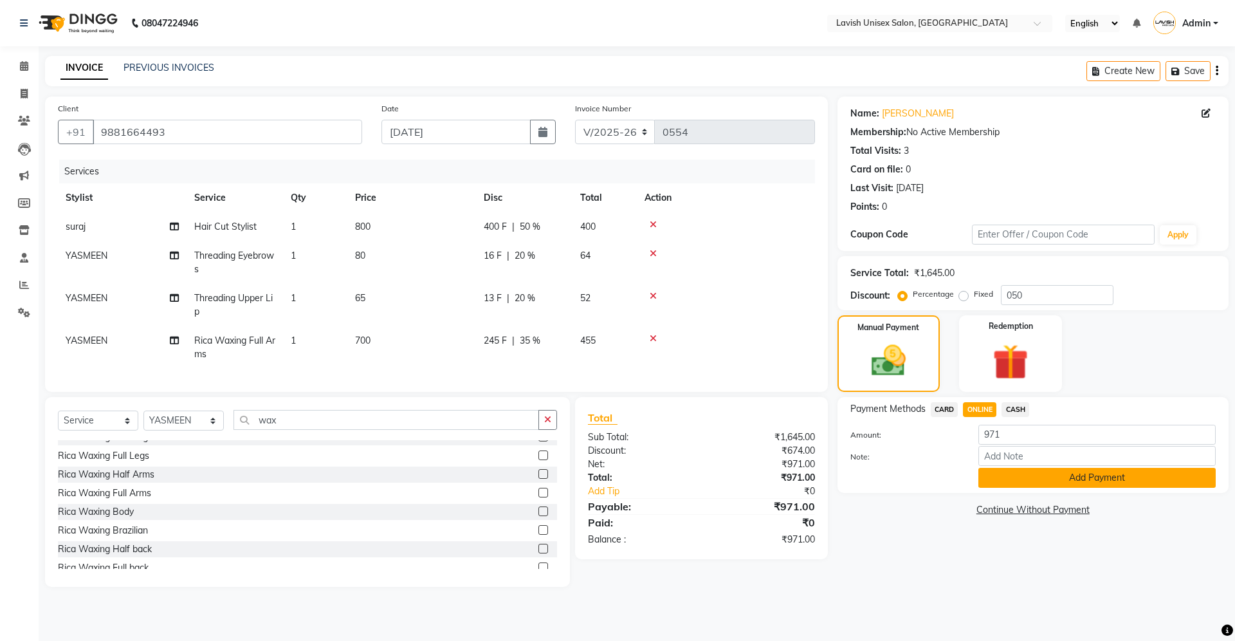
click at [1041, 480] on button "Add Payment" at bounding box center [1096, 478] width 237 height 20
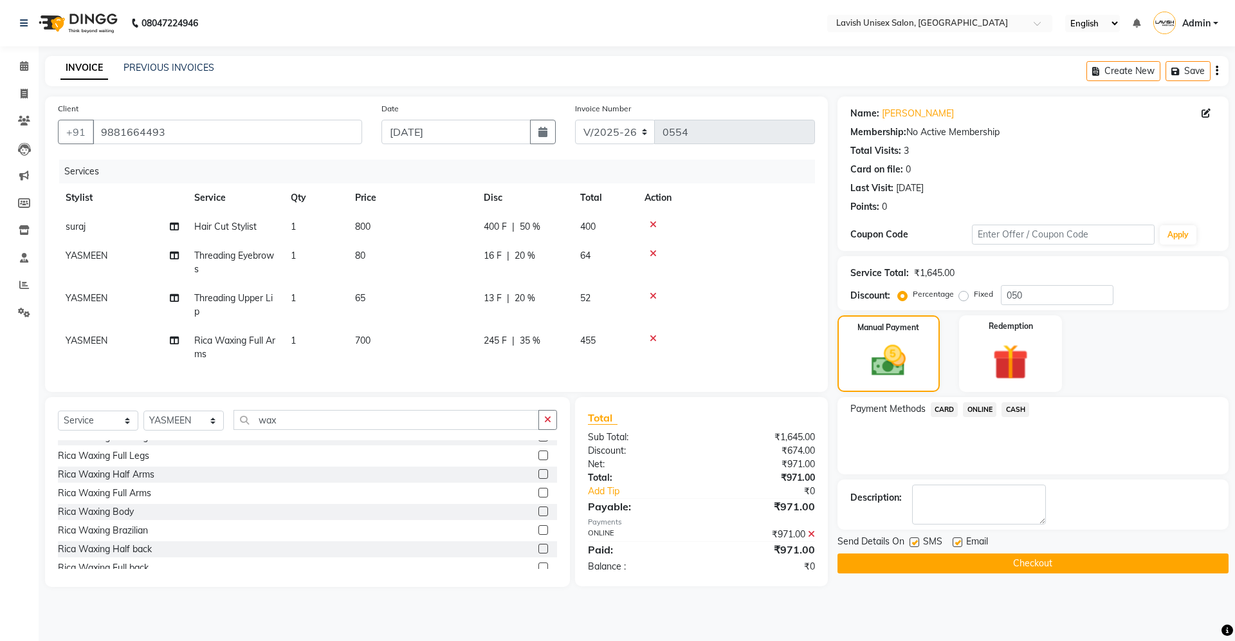
click at [1020, 565] on button "Checkout" at bounding box center [1033, 563] width 391 height 20
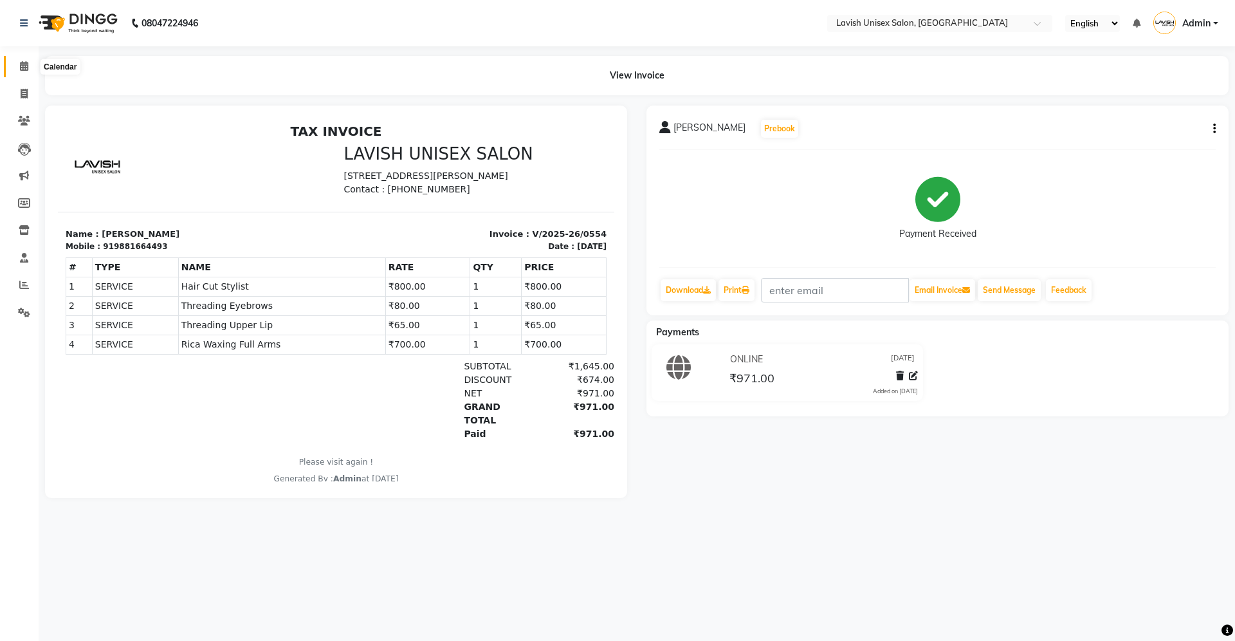
click at [24, 62] on icon at bounding box center [24, 66] width 8 height 10
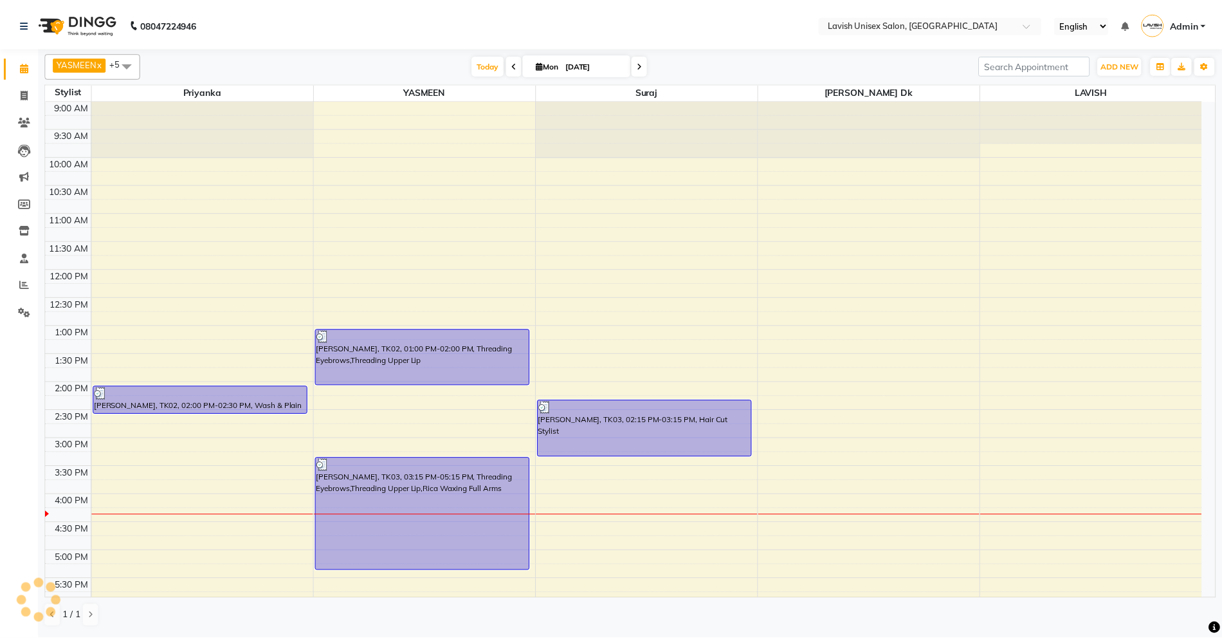
scroll to position [304, 0]
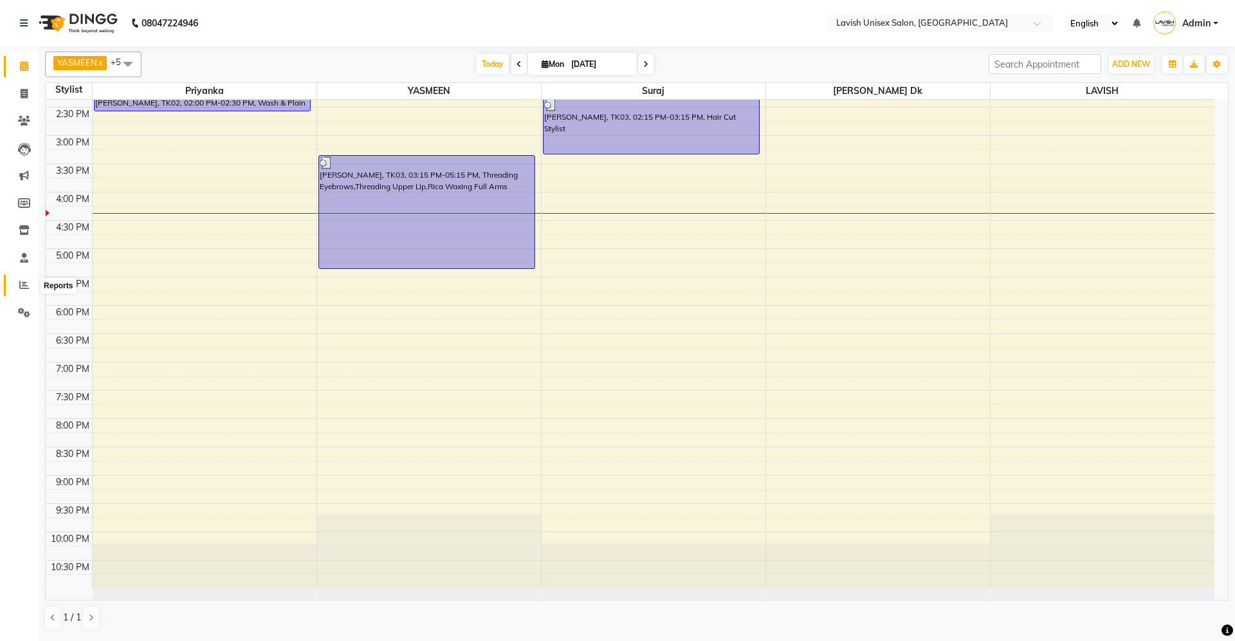
click at [23, 283] on icon at bounding box center [24, 285] width 10 height 10
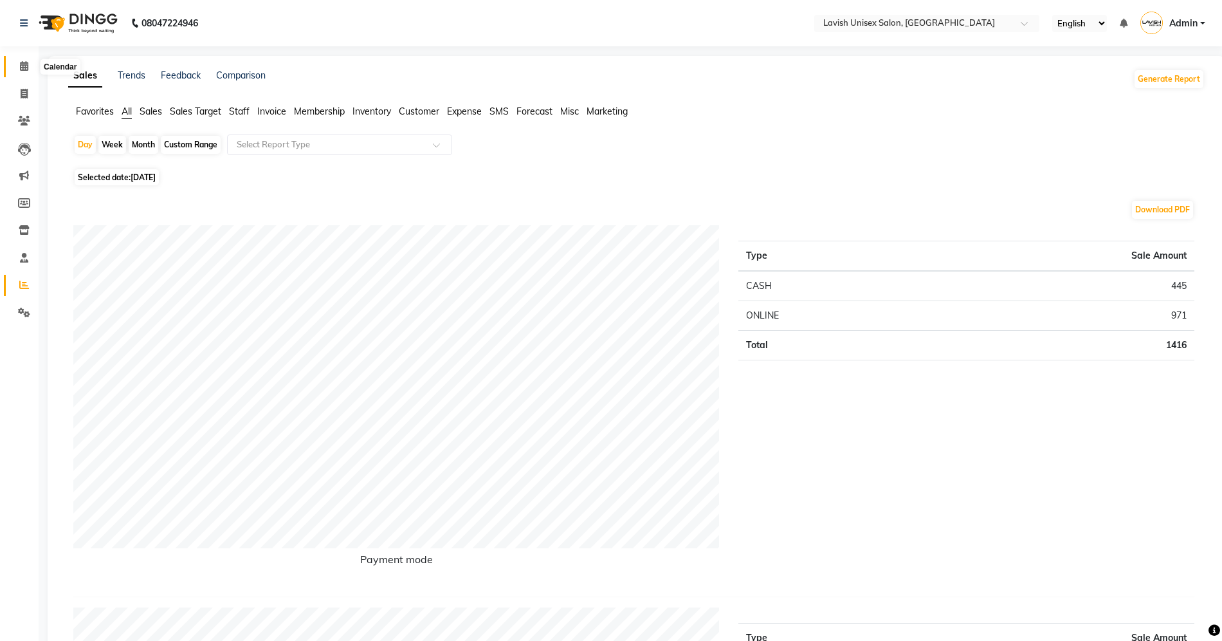
click at [21, 65] on icon at bounding box center [24, 66] width 8 height 10
